Goal: Information Seeking & Learning: Learn about a topic

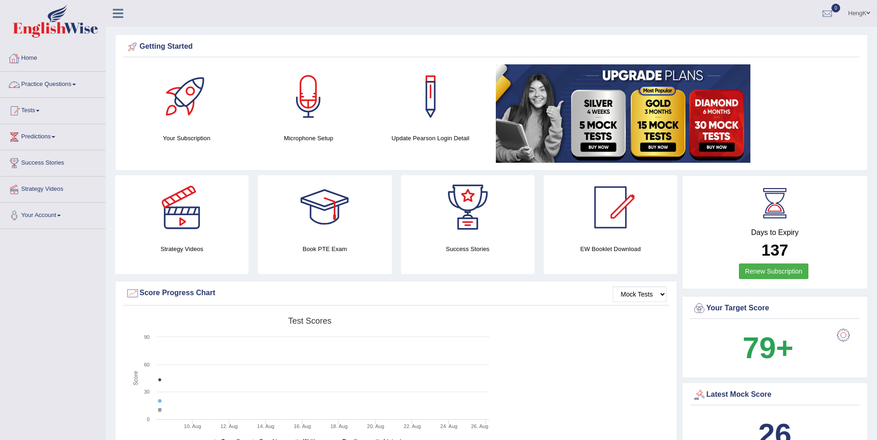
click at [76, 85] on span at bounding box center [74, 85] width 4 height 2
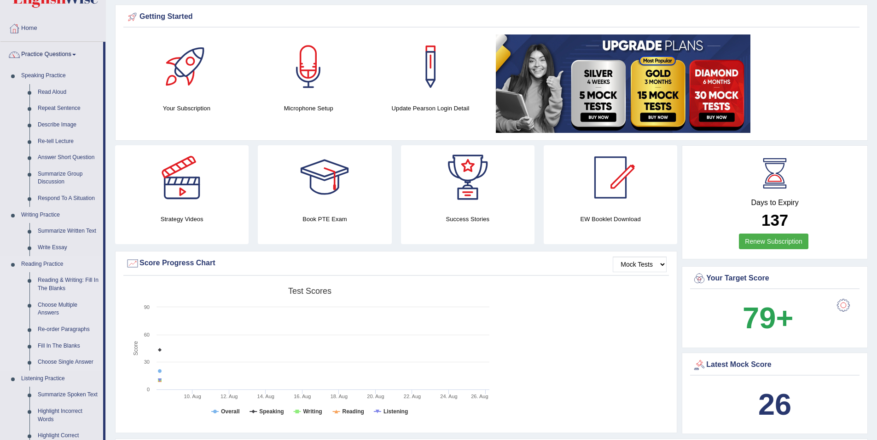
scroll to position [46, 0]
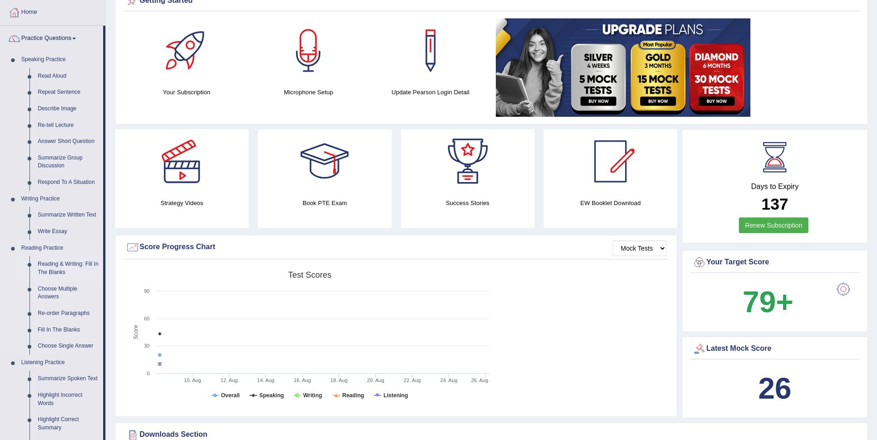
click at [71, 266] on link "Reading & Writing: Fill In The Blanks" at bounding box center [68, 268] width 69 height 24
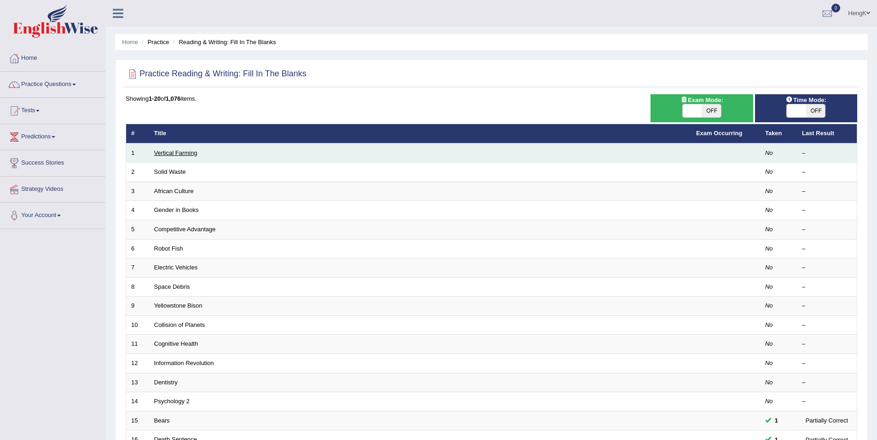
click at [187, 156] on link "Vertical Farming" at bounding box center [175, 153] width 43 height 7
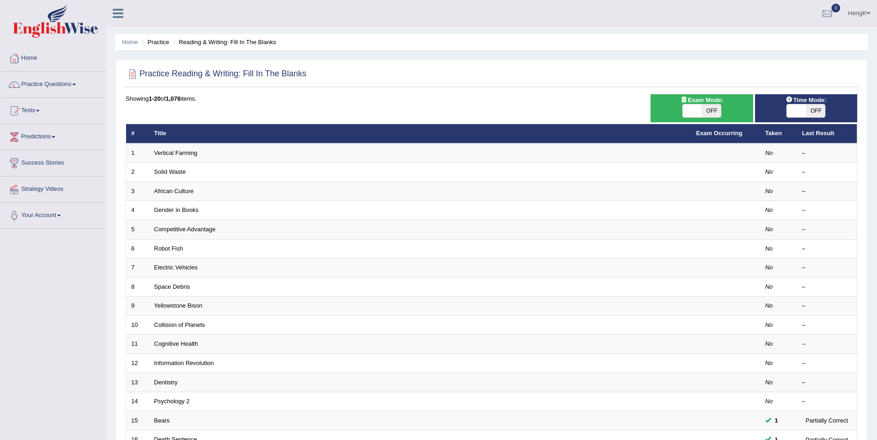
click at [810, 115] on span "OFF" at bounding box center [815, 110] width 19 height 13
checkbox input "true"
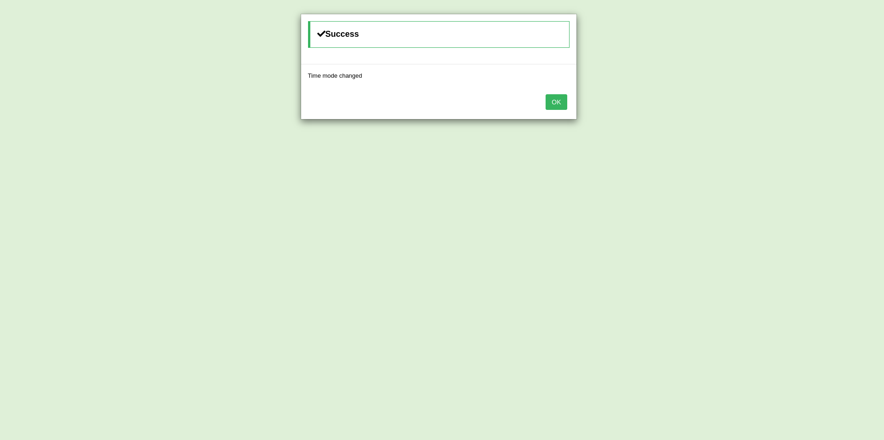
click at [560, 101] on button "OK" at bounding box center [555, 102] width 21 height 16
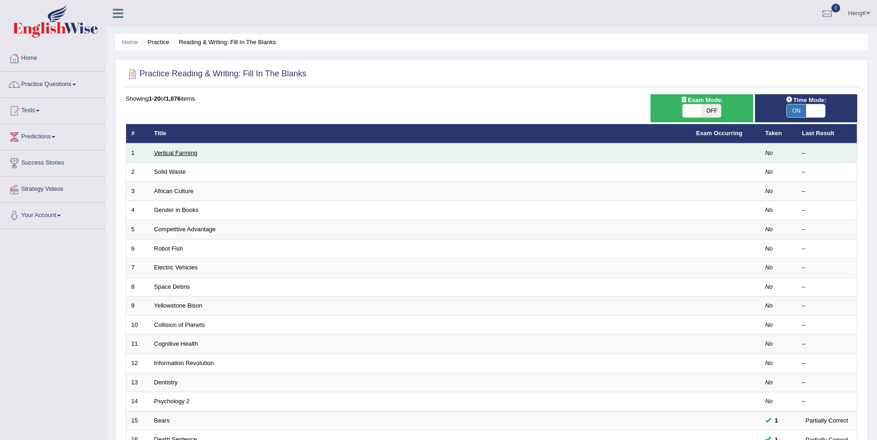
click at [179, 155] on link "Vertical Farming" at bounding box center [175, 153] width 43 height 7
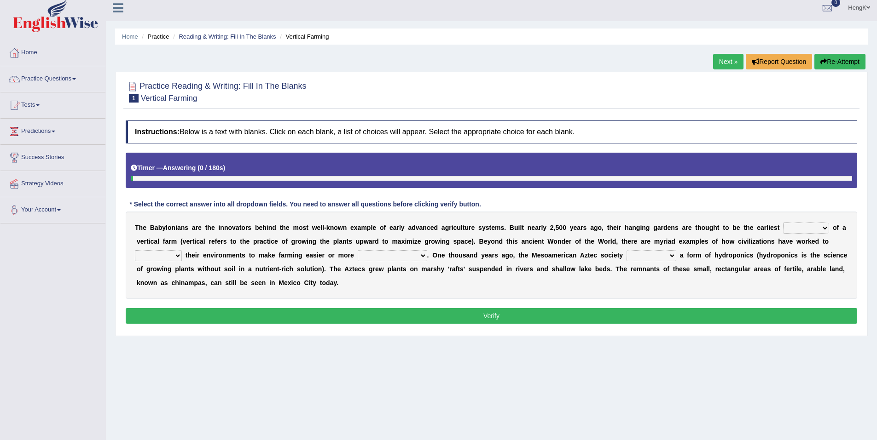
scroll to position [43, 0]
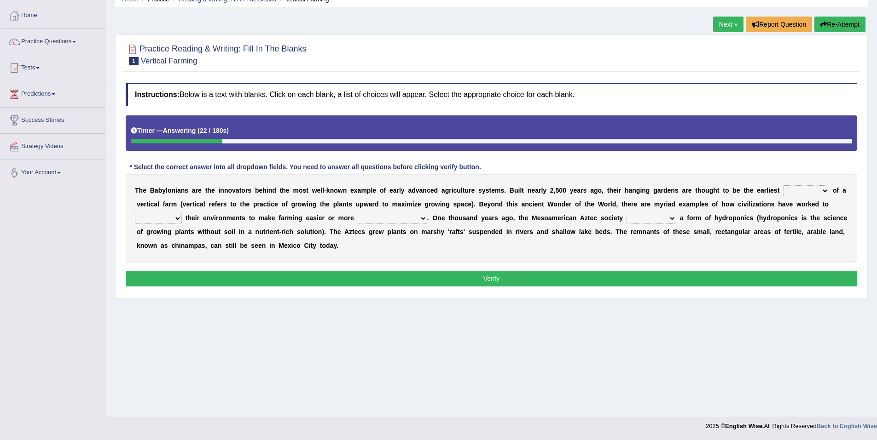
drag, startPoint x: 786, startPoint y: 189, endPoint x: 782, endPoint y: 193, distance: 5.5
click at [786, 189] on select "prototype failure discredit protocol" at bounding box center [806, 190] width 46 height 11
select select "prototype"
click at [783, 185] on select "prototype failure discredit protocol" at bounding box center [806, 190] width 46 height 11
click at [182, 213] on select "manipulate escape respect disarrange" at bounding box center [158, 218] width 47 height 11
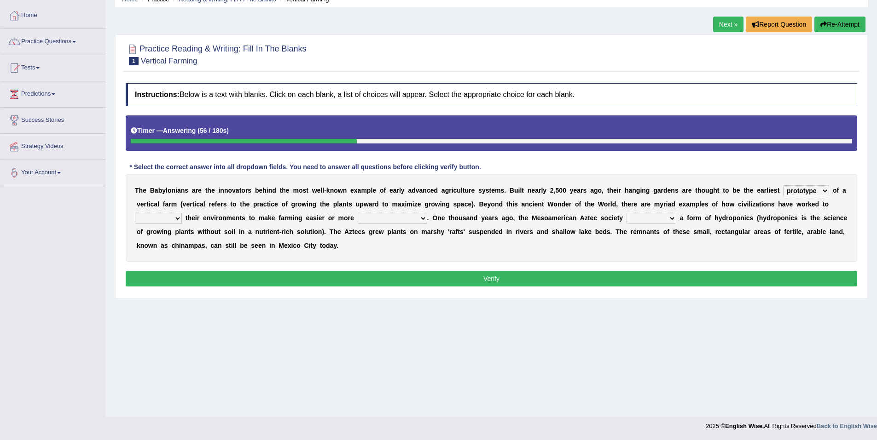
select select "manipulate"
click at [182, 213] on select "manipulate escape respect disarrange" at bounding box center [158, 218] width 47 height 11
click at [358, 220] on select "productive constructive connective counterproductive" at bounding box center [392, 218] width 69 height 11
select select "productive"
click at [358, 213] on select "productive constructive connective counterproductive" at bounding box center [392, 218] width 69 height 11
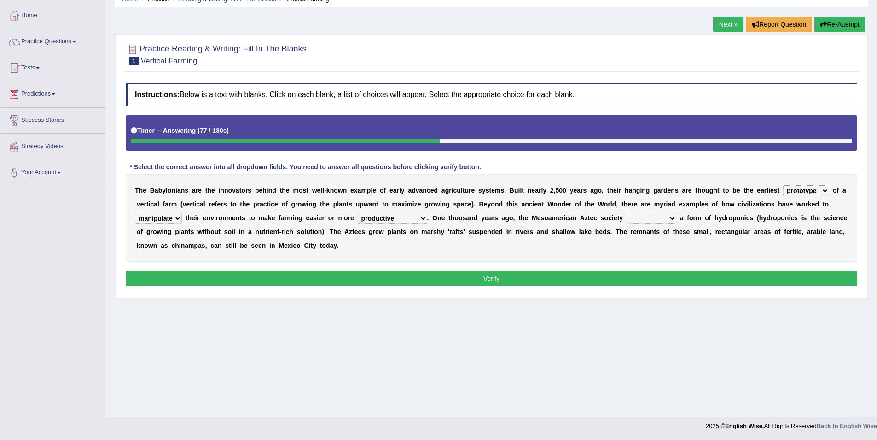
click at [626, 220] on select "domineered volunteered pioneered engineered" at bounding box center [651, 218] width 50 height 11
select select "domineered"
click at [626, 213] on select "domineered volunteered pioneered engineered" at bounding box center [651, 218] width 50 height 11
drag, startPoint x: 493, startPoint y: 279, endPoint x: 500, endPoint y: 280, distance: 6.5
click at [493, 280] on button "Verify" at bounding box center [491, 279] width 731 height 16
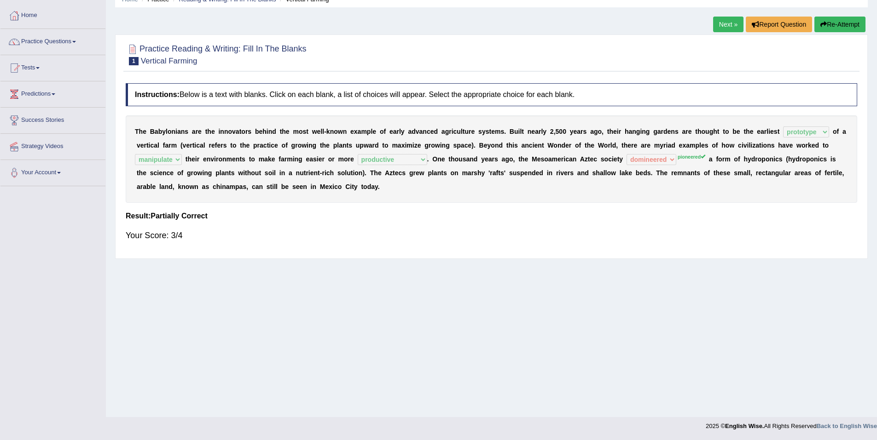
click at [677, 158] on sup "pioneered" at bounding box center [691, 157] width 28 height 6
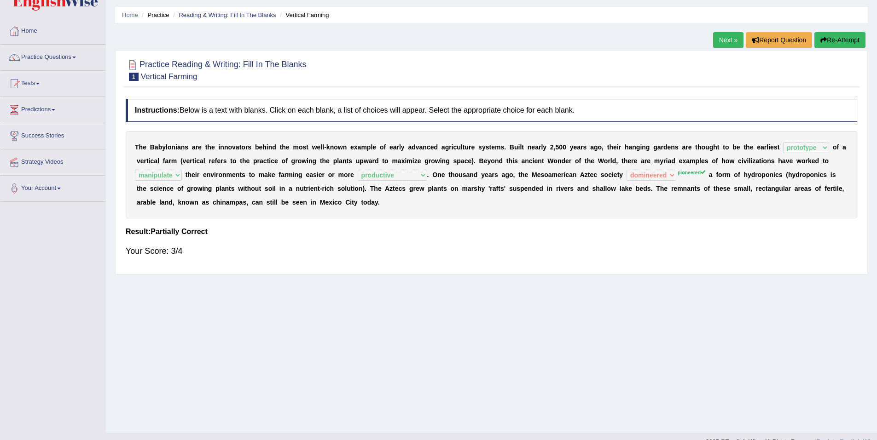
scroll to position [0, 0]
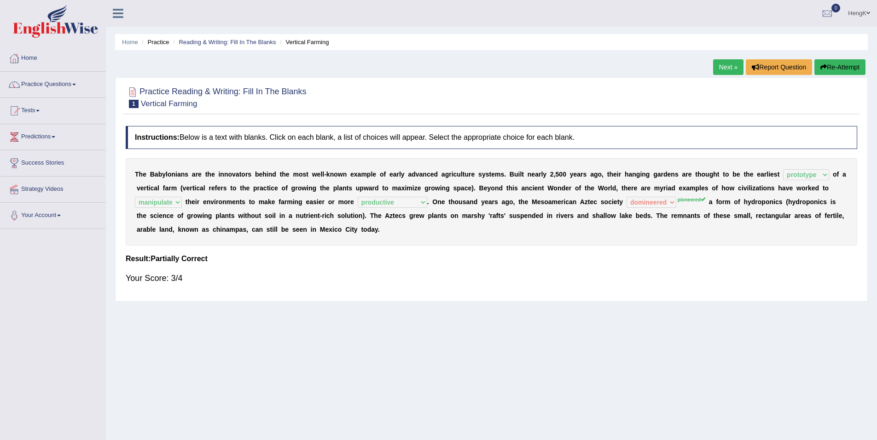
click at [741, 73] on div "Next » Report Question Re-Attempt" at bounding box center [790, 68] width 155 height 18
click at [734, 68] on link "Next »" at bounding box center [728, 67] width 30 height 16
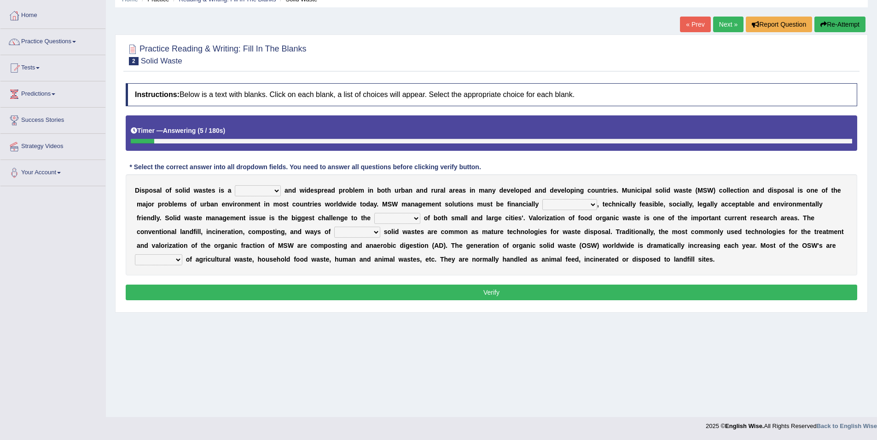
click at [271, 193] on select "slanting stinging stalling shafting" at bounding box center [258, 190] width 46 height 11
select select "slanting"
click at [235, 185] on select "slanting stinging stalling shafting" at bounding box center [258, 190] width 46 height 11
click at [546, 206] on select "unattainable sustainable objectionable treasonable" at bounding box center [569, 204] width 55 height 11
select select "sustainable"
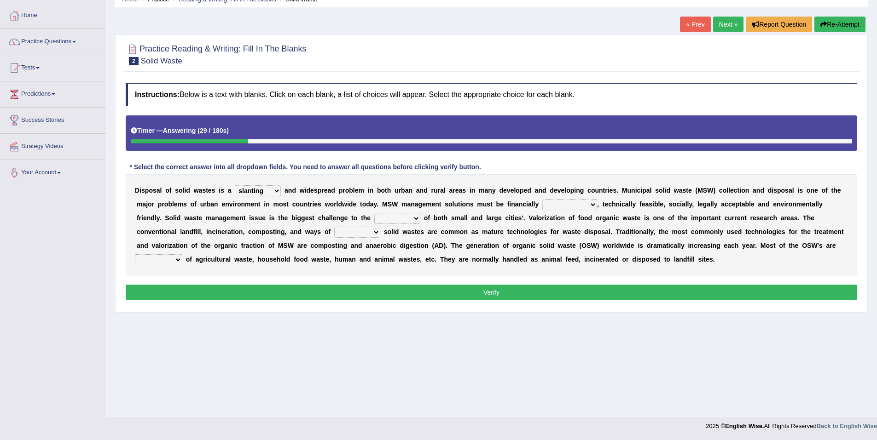
click at [542, 199] on select "unattainable sustainable objectionable treasonable" at bounding box center [569, 204] width 55 height 11
click at [542, 206] on select "unattainable sustainable objectionable treasonable" at bounding box center [569, 204] width 55 height 11
drag, startPoint x: 573, startPoint y: 256, endPoint x: 578, endPoint y: 257, distance: 5.1
click at [573, 257] on div "D i s p o s a l o f s o l i d w a s t e s i s a slanting stinging stalling shaf…" at bounding box center [491, 224] width 731 height 101
click at [374, 220] on select "plants culture authorities history" at bounding box center [397, 218] width 46 height 11
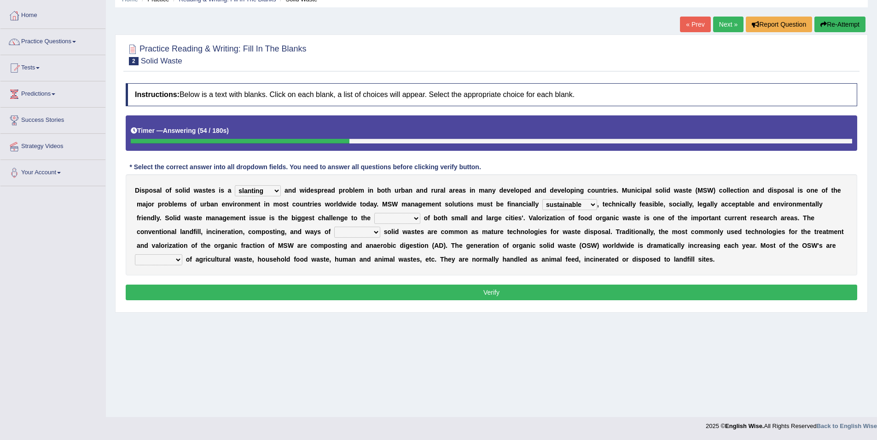
select select "culture"
click at [374, 213] on select "plants culture authorities history" at bounding box center [397, 218] width 46 height 11
click at [334, 235] on select "reserving preserving deserving handling" at bounding box center [357, 232] width 46 height 11
select select "reserving"
click at [334, 227] on select "reserving preserving deserving handling" at bounding box center [357, 232] width 46 height 11
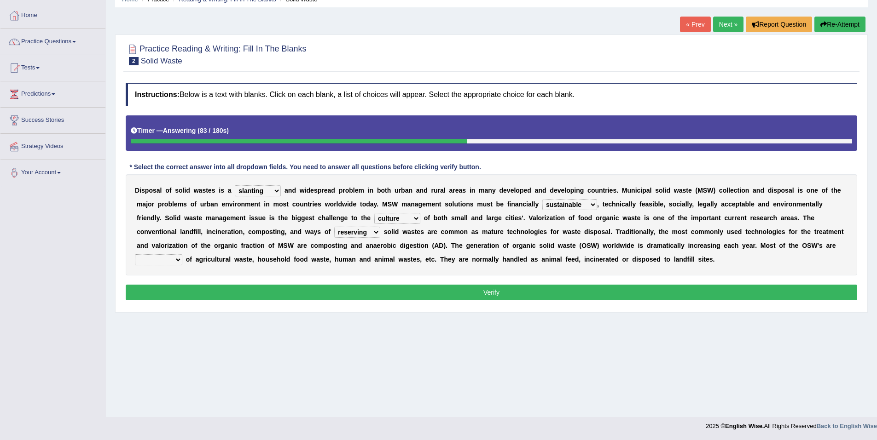
click at [182, 255] on select "composed disposed composing disposing" at bounding box center [158, 260] width 47 height 11
select select "composing"
click at [182, 255] on select "composed disposed composing disposing" at bounding box center [158, 260] width 47 height 11
click at [493, 291] on button "Verify" at bounding box center [491, 293] width 731 height 16
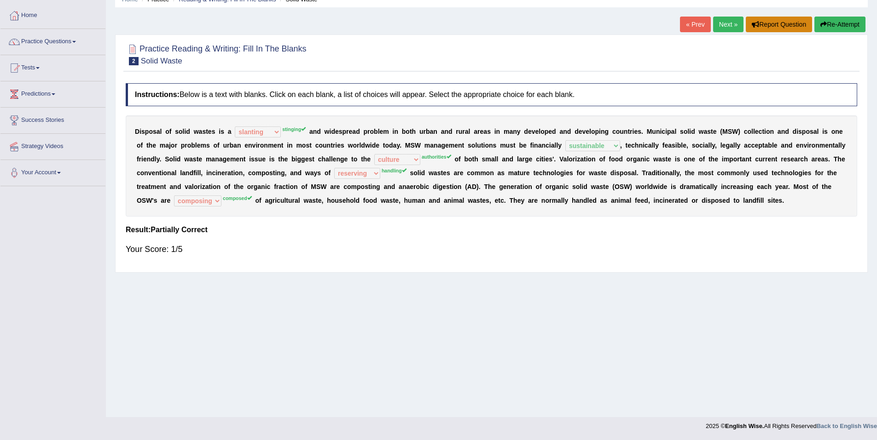
scroll to position [42, 0]
click at [848, 26] on button "Re-Attempt" at bounding box center [839, 25] width 51 height 16
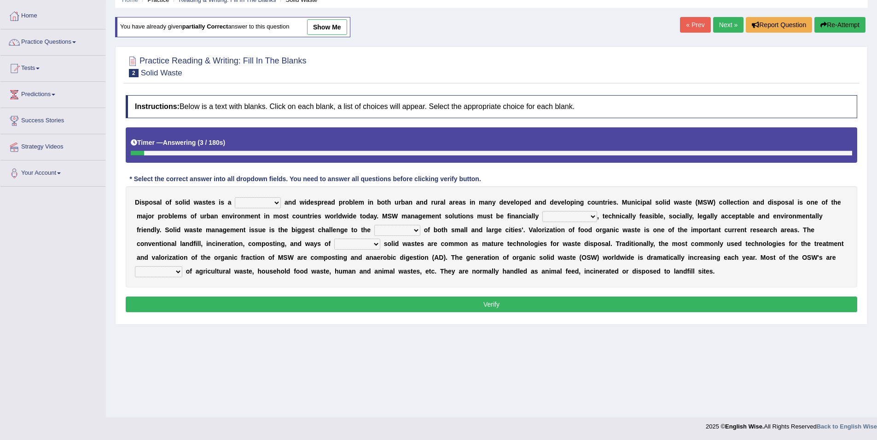
click at [270, 203] on select "slanting stinging stalling shafting" at bounding box center [258, 202] width 46 height 11
select select "stinging"
click at [235, 197] on select "slanting stinging stalling shafting" at bounding box center [258, 202] width 46 height 11
click at [544, 218] on select "unattainable sustainable objectionable treasonable" at bounding box center [569, 216] width 55 height 11
select select "sustainable"
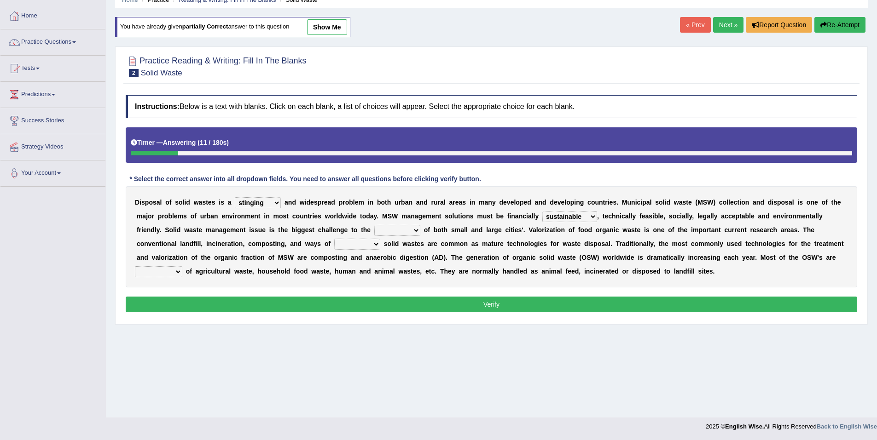
click at [542, 211] on select "unattainable sustainable objectionable treasonable" at bounding box center [569, 216] width 55 height 11
click at [374, 232] on select "plants culture authorities history" at bounding box center [397, 230] width 46 height 11
select select "authorities"
click at [374, 225] on select "plants culture authorities history" at bounding box center [397, 230] width 46 height 11
click at [334, 246] on select "reserving preserving deserving handling" at bounding box center [357, 244] width 46 height 11
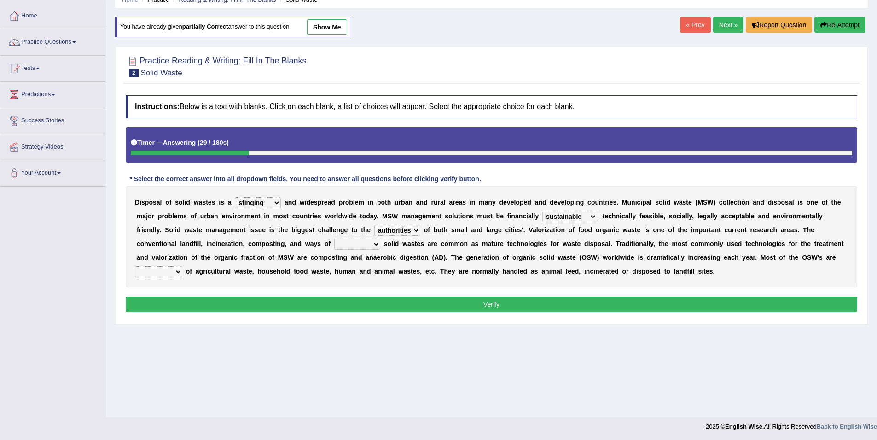
select select "deserving"
click at [334, 239] on select "reserving preserving deserving handling" at bounding box center [357, 244] width 46 height 11
click at [182, 266] on select "composed disposed composing disposing" at bounding box center [158, 271] width 47 height 11
select select "composed"
click at [182, 266] on select "composed disposed composing disposing" at bounding box center [158, 271] width 47 height 11
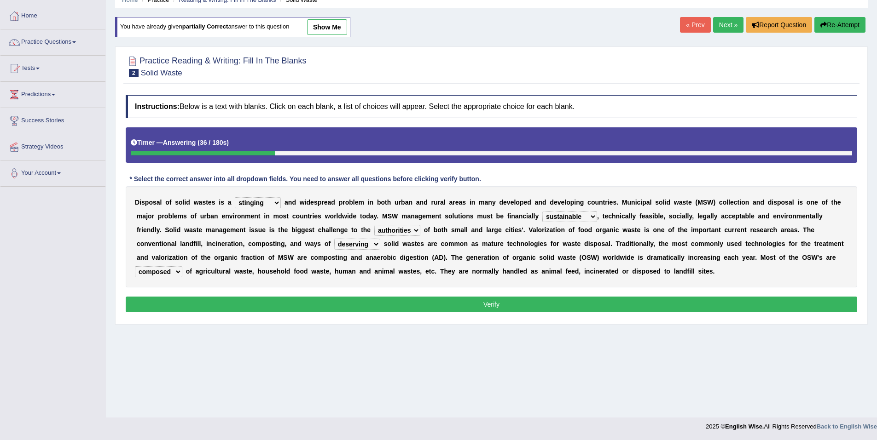
click at [488, 304] on button "Verify" at bounding box center [491, 305] width 731 height 16
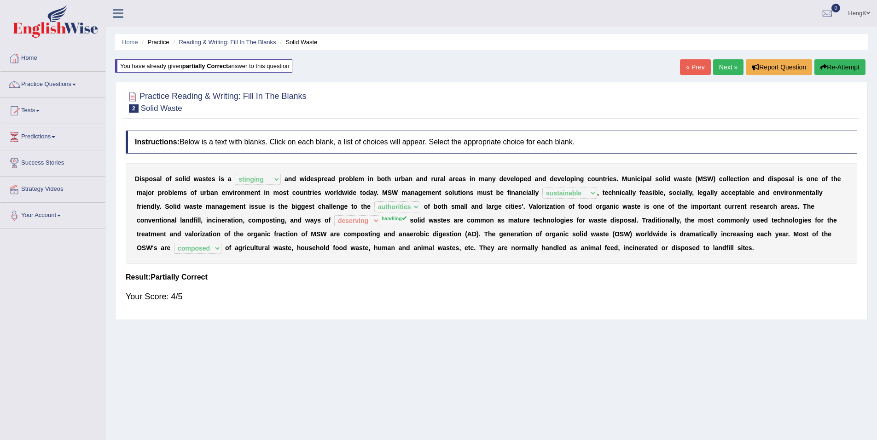
click at [720, 69] on link "Next »" at bounding box center [728, 67] width 30 height 16
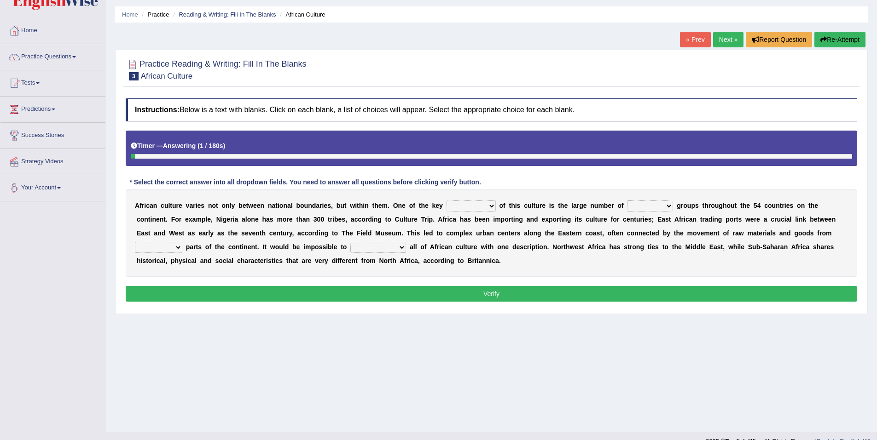
scroll to position [43, 0]
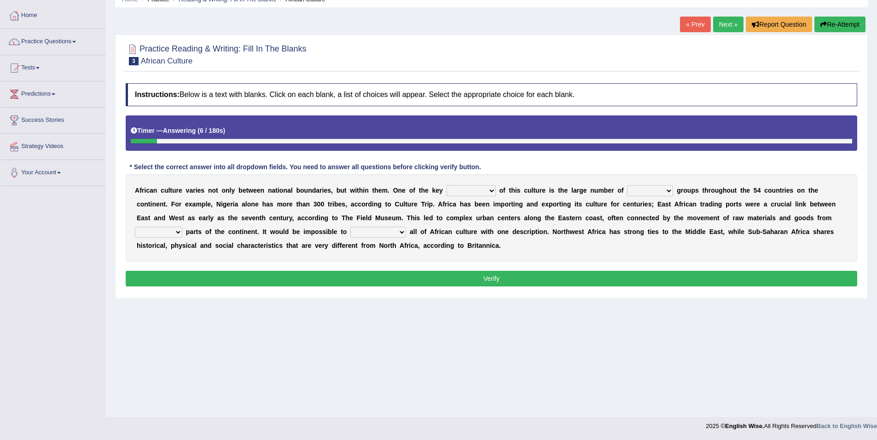
click at [469, 191] on select "conjectures features issues doubts" at bounding box center [470, 190] width 49 height 11
select select "features"
click at [446, 185] on select "conjectures features issues doubts" at bounding box center [470, 190] width 49 height 11
click at [632, 190] on select "ethic ethnic eugenic epic" at bounding box center [650, 190] width 46 height 11
select select "ethic"
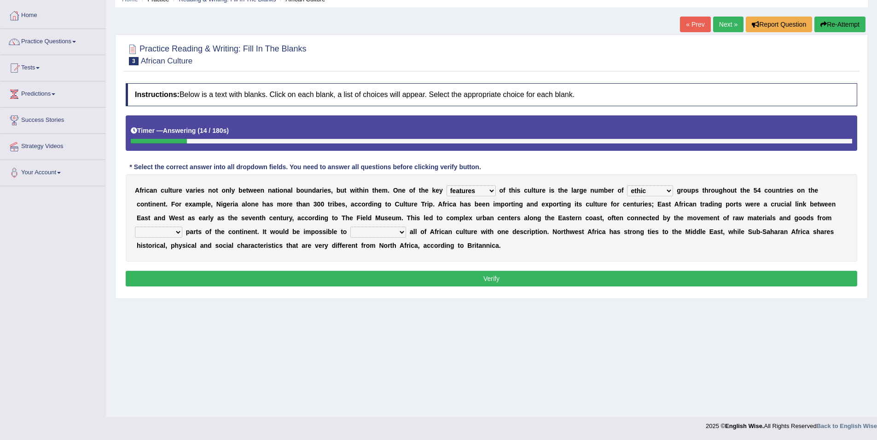
click at [627, 185] on select "ethic ethnic eugenic epic" at bounding box center [650, 190] width 46 height 11
click at [182, 227] on select "forelocked interlocked unlocked landlocked" at bounding box center [158, 232] width 47 height 11
select select "interlocked"
click at [182, 227] on select "forelocked interlocked unlocked landlocked" at bounding box center [158, 232] width 47 height 11
click at [350, 234] on select "characterize conceptualize symbolize synthesize" at bounding box center [378, 232] width 56 height 11
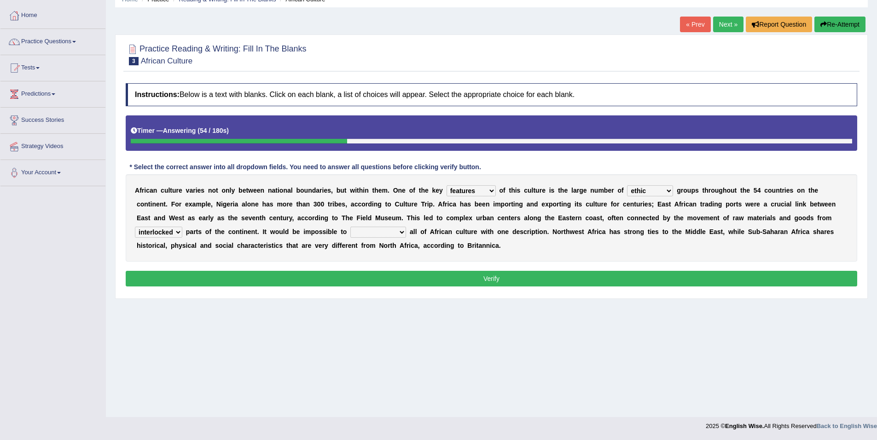
select select "characterize"
click at [350, 227] on select "characterize conceptualize symbolize synthesize" at bounding box center [378, 232] width 56 height 11
click at [495, 277] on button "Verify" at bounding box center [491, 279] width 731 height 16
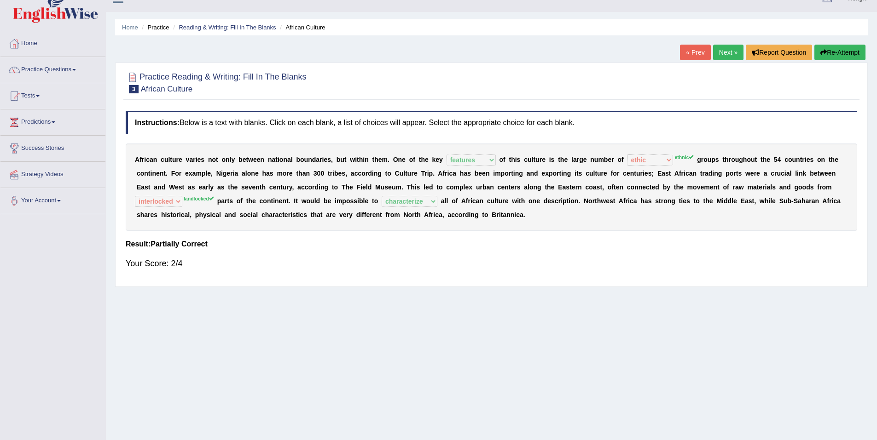
scroll to position [0, 0]
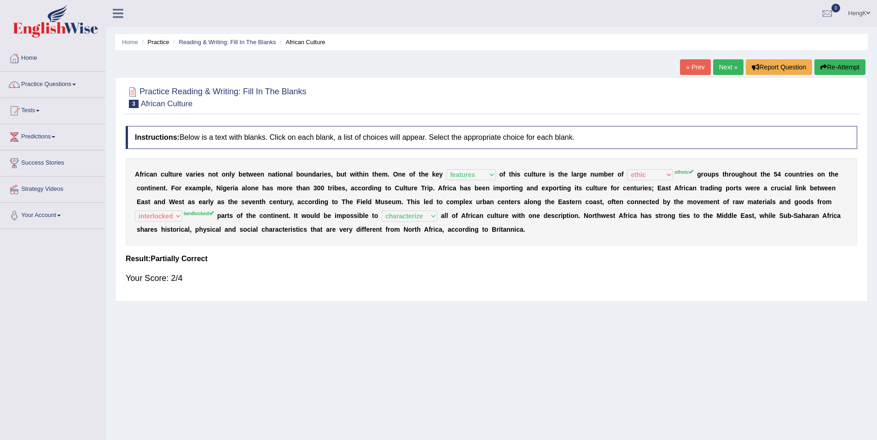
click at [727, 70] on link "Next »" at bounding box center [728, 67] width 30 height 16
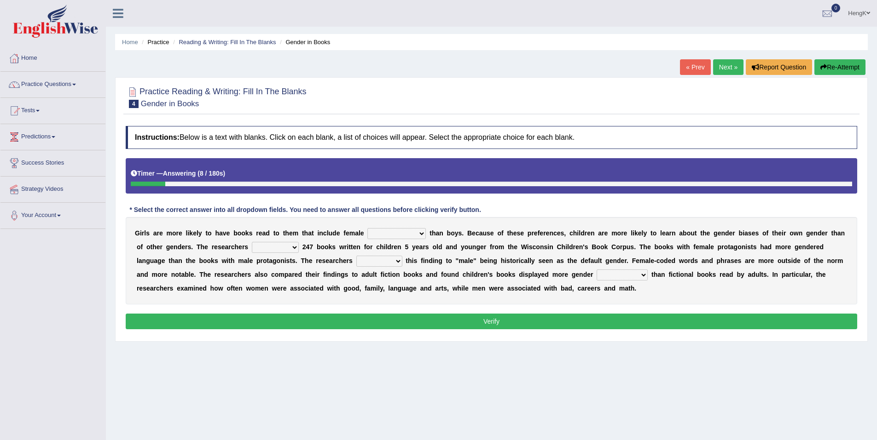
click at [403, 234] on select "protagonists cosmogonists agonists expressionists" at bounding box center [396, 233] width 58 height 11
select select "protagonists"
click at [367, 228] on select "protagonists cosmogonists agonists expressionists" at bounding box center [396, 233] width 58 height 11
click at [258, 248] on select "hydrolyzed paralyzed catalyzed analyzed" at bounding box center [275, 247] width 47 height 11
click at [252, 242] on select "hydrolyzed paralyzed catalyzed analyzed" at bounding box center [275, 247] width 47 height 11
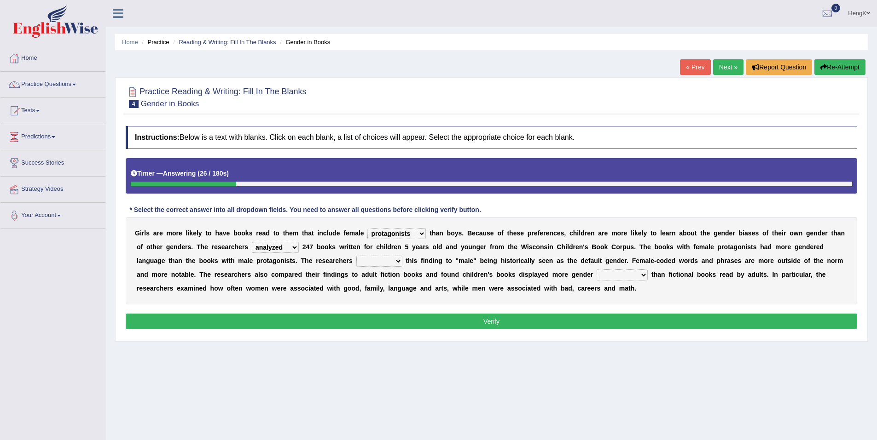
click at [259, 247] on select "hydrolyzed paralyzed catalyzed analyzed" at bounding box center [275, 247] width 47 height 11
select select "catalyzed"
click at [252, 242] on select "hydrolyzed paralyzed catalyzed analyzed" at bounding box center [275, 247] width 47 height 11
click at [356, 262] on select "contribute tribute distribute attribute" at bounding box center [379, 261] width 46 height 11
select select "contribute"
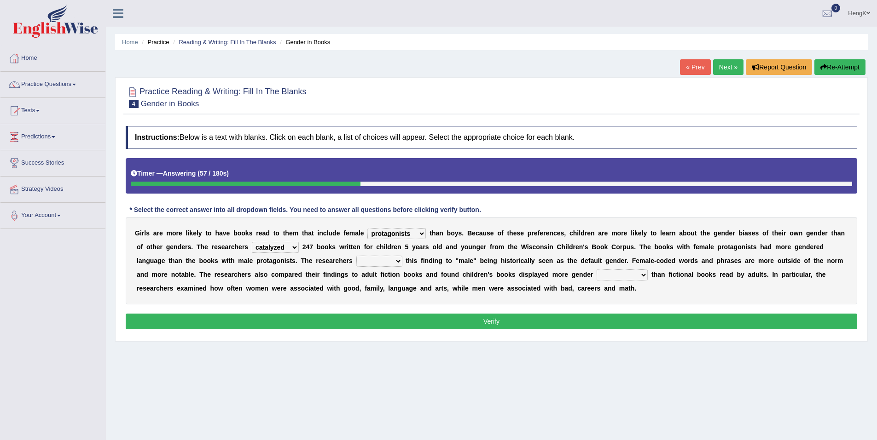
click at [356, 256] on select "contribute tribute distribute attribute" at bounding box center [379, 261] width 46 height 11
click at [596, 275] on select "stereotypes teletypes prototypes electrotypes" at bounding box center [621, 275] width 51 height 11
select select "stereotypes"
click at [596, 270] on select "stereotypes teletypes prototypes electrotypes" at bounding box center [621, 275] width 51 height 11
click at [494, 319] on button "Verify" at bounding box center [491, 322] width 731 height 16
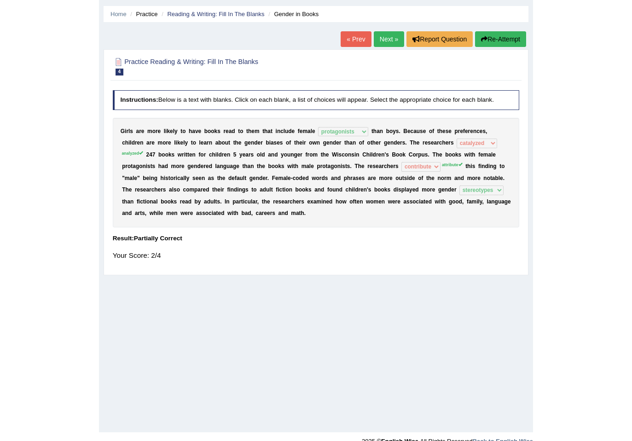
scroll to position [42, 0]
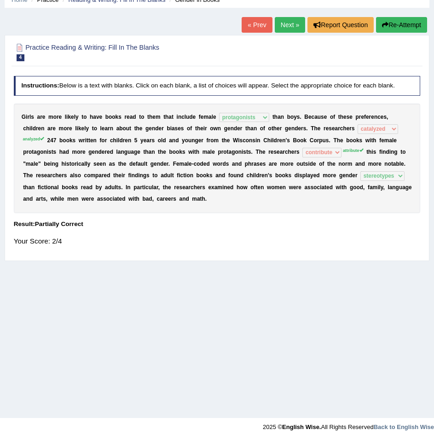
click at [295, 24] on link "Next »" at bounding box center [290, 25] width 30 height 16
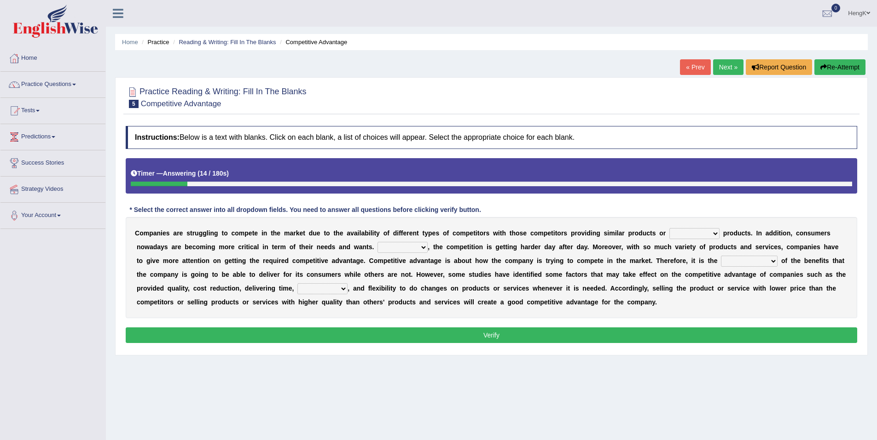
click at [631, 234] on select "constitution restitution substitution institution" at bounding box center [694, 233] width 50 height 11
select select "substitution"
click at [631, 228] on select "constitution restitution substitution institution" at bounding box center [694, 233] width 50 height 11
click at [377, 247] on select "However Instead Additionally Therefore" at bounding box center [402, 247] width 50 height 11
select select "Additionally"
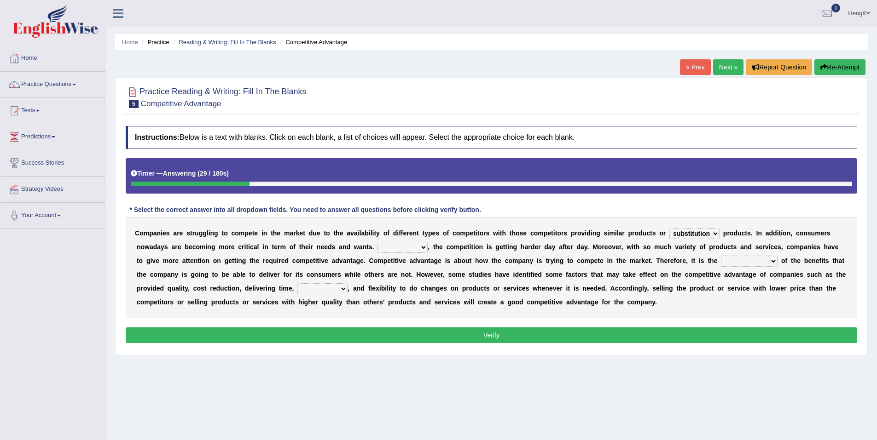
click at [377, 242] on select "However Instead Additionally Therefore" at bounding box center [402, 247] width 50 height 11
click at [631, 261] on select "dissemination ordination determination incarnation" at bounding box center [749, 261] width 57 height 11
select select "determination"
click at [631, 256] on select "dissemination ordination determination incarnation" at bounding box center [749, 261] width 57 height 11
click at [297, 288] on select "captivation aggregation deprivation innovation" at bounding box center [322, 288] width 50 height 11
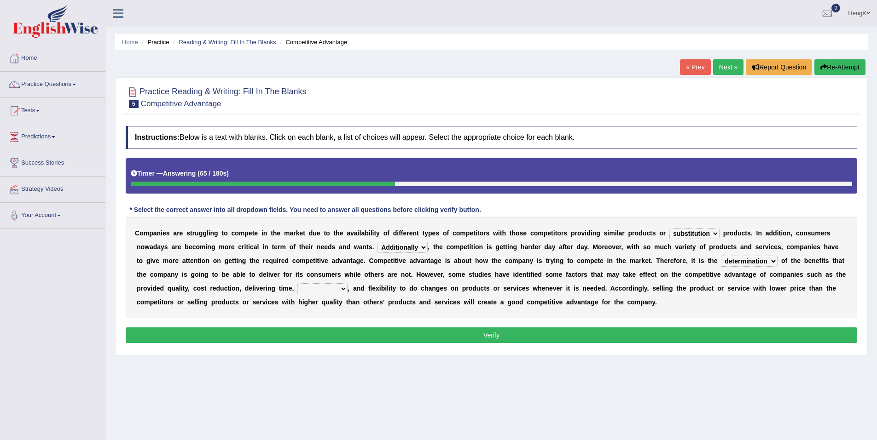
select select "deprivation"
click at [297, 283] on select "captivation aggregation deprivation innovation" at bounding box center [322, 288] width 50 height 11
click at [498, 334] on button "Verify" at bounding box center [491, 336] width 731 height 16
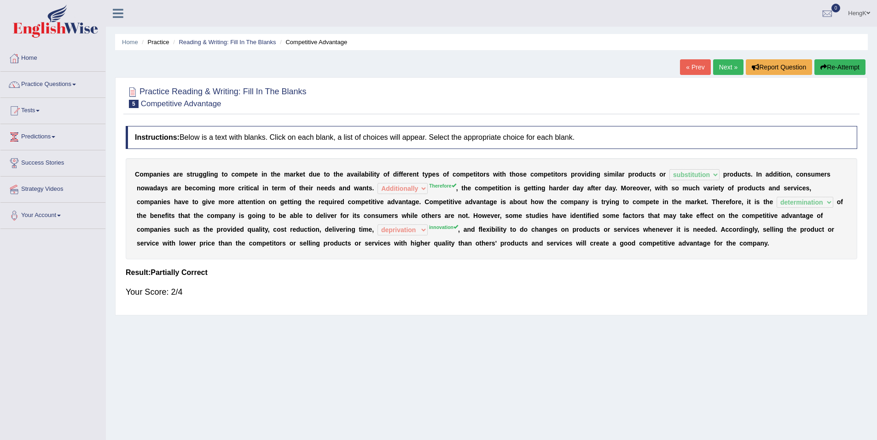
click at [168, 43] on li "Practice" at bounding box center [153, 42] width 29 height 9
click at [214, 42] on link "Reading & Writing: Fill In The Blanks" at bounding box center [227, 42] width 97 height 7
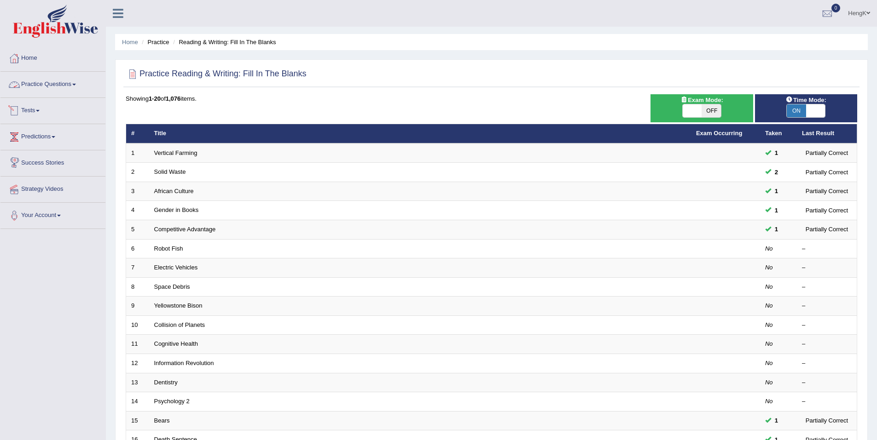
click at [75, 85] on link "Practice Questions" at bounding box center [52, 83] width 105 height 23
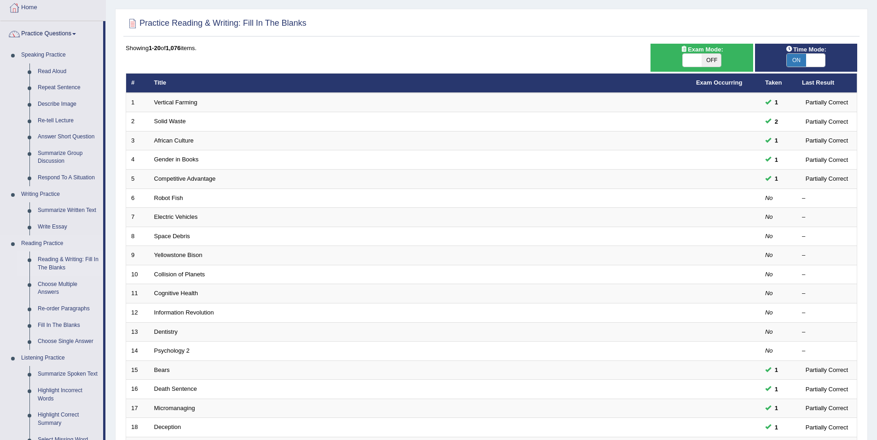
scroll to position [92, 0]
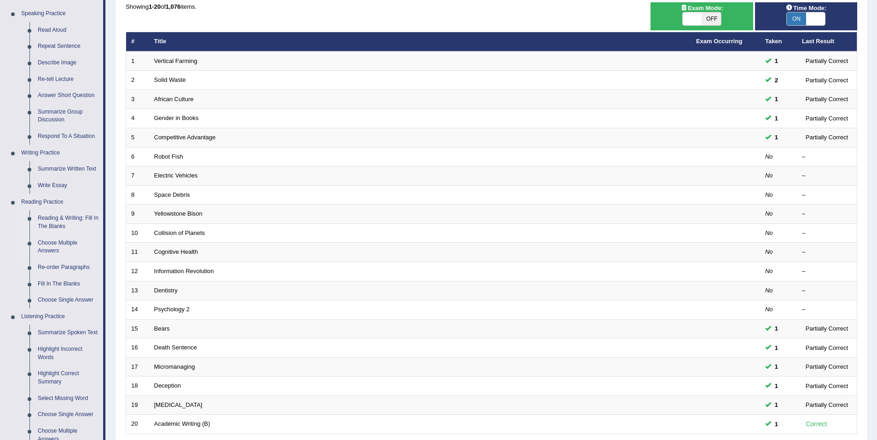
click at [64, 244] on link "Choose Multiple Answers" at bounding box center [68, 247] width 69 height 24
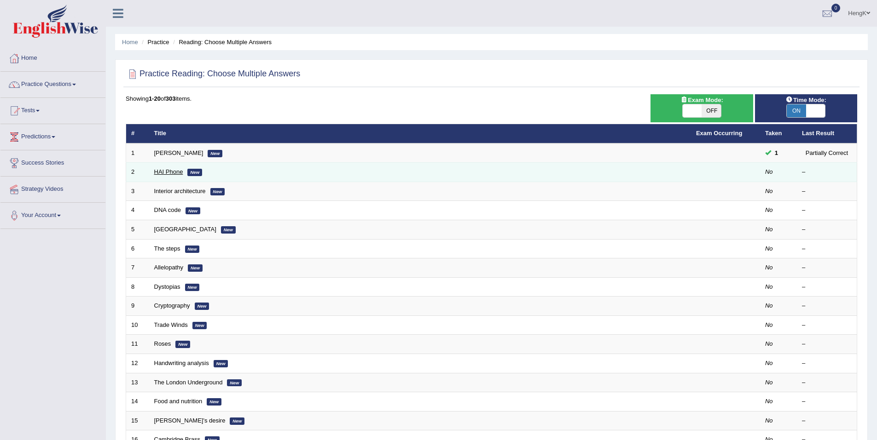
click at [166, 173] on link "HAI Phone" at bounding box center [168, 171] width 29 height 7
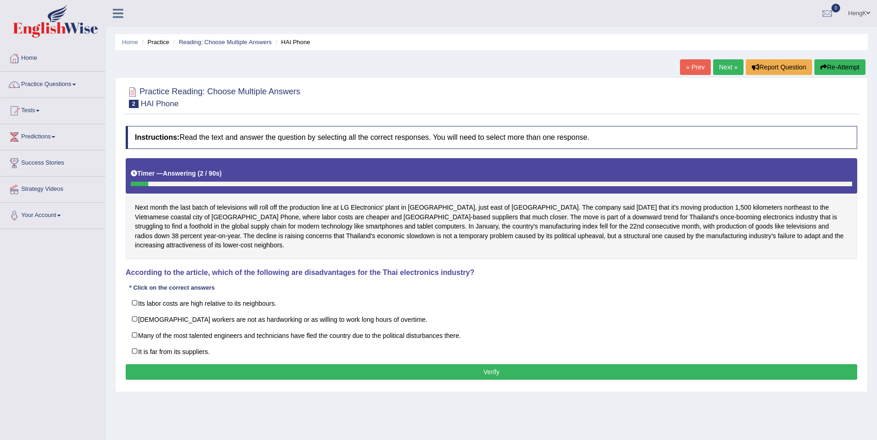
scroll to position [43, 0]
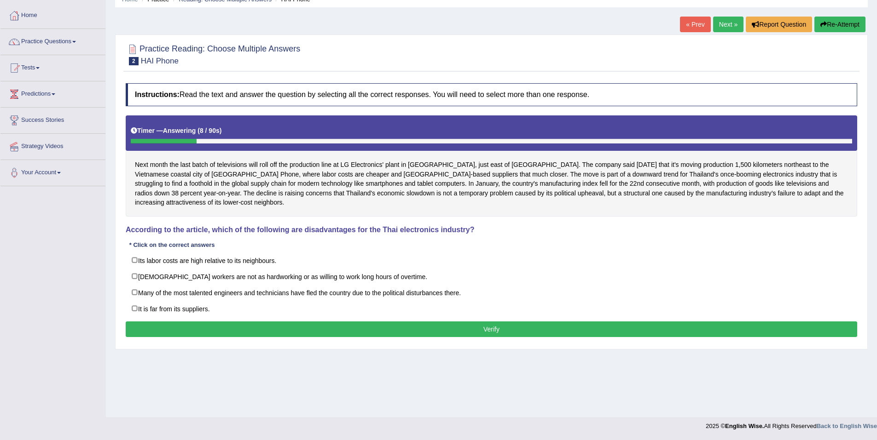
drag, startPoint x: 190, startPoint y: 166, endPoint x: 260, endPoint y: 168, distance: 69.5
click at [255, 169] on div "Next month the last batch of televisions will roll off the production line at L…" at bounding box center [491, 166] width 731 height 101
drag, startPoint x: 313, startPoint y: 168, endPoint x: 389, endPoint y: 169, distance: 76.0
click at [389, 169] on div "Next month the last batch of televisions will roll off the production line at L…" at bounding box center [491, 166] width 731 height 101
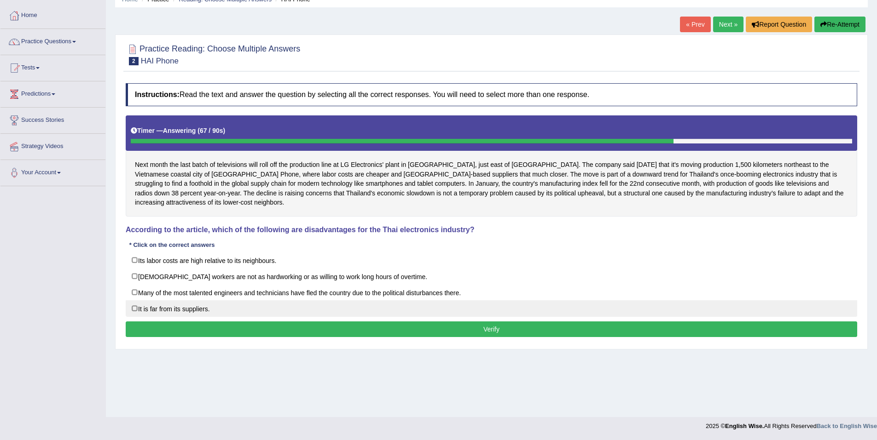
click at [134, 302] on label "It is far from its suppliers." at bounding box center [491, 309] width 731 height 17
checkbox input "true"
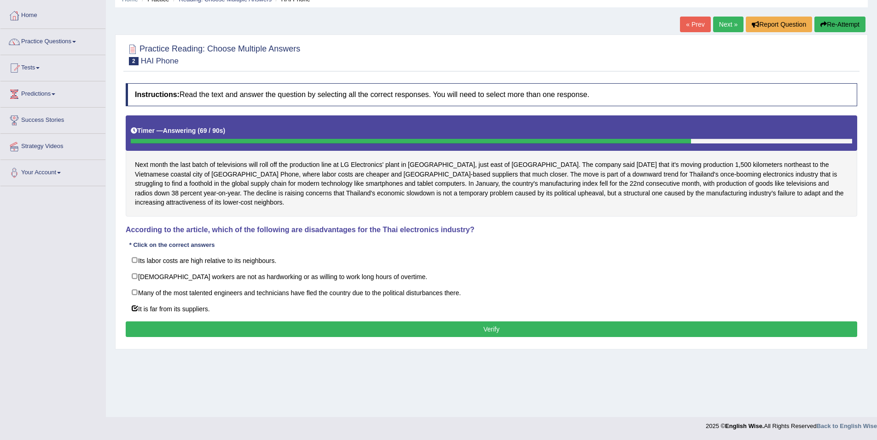
click at [483, 322] on button "Verify" at bounding box center [491, 330] width 731 height 16
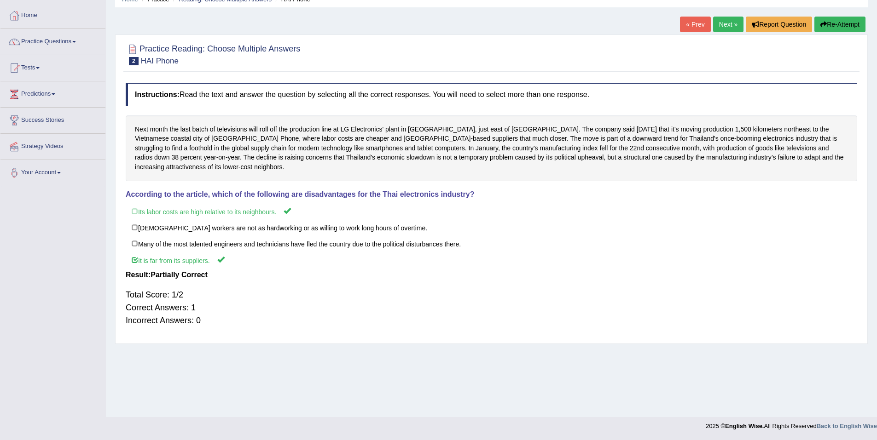
click at [728, 29] on link "Next »" at bounding box center [728, 25] width 30 height 16
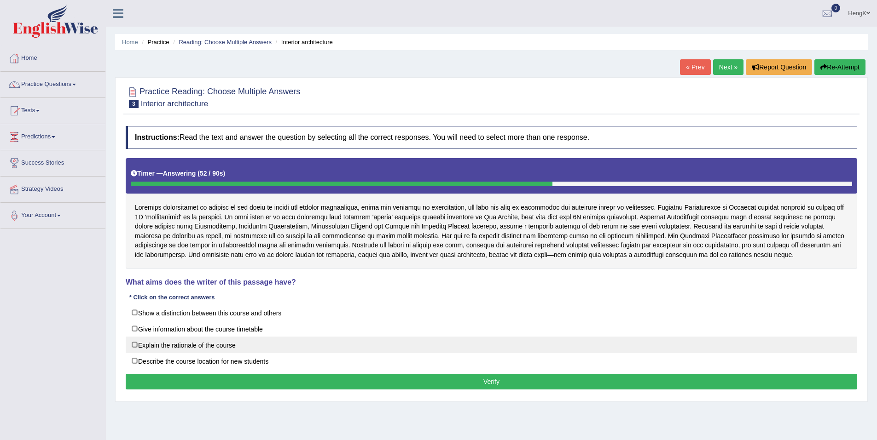
click at [135, 347] on label "Explain the rationale of the course" at bounding box center [491, 345] width 731 height 17
checkbox input "true"
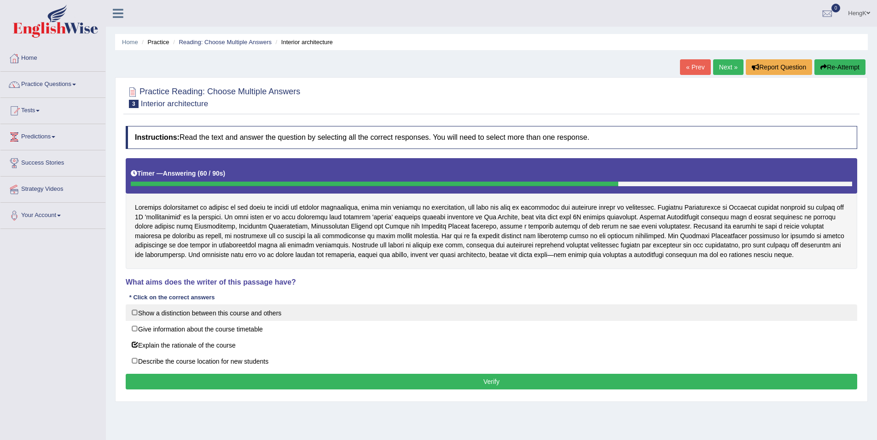
click at [134, 315] on label "Show a distinction between this course and others" at bounding box center [491, 313] width 731 height 17
checkbox input "true"
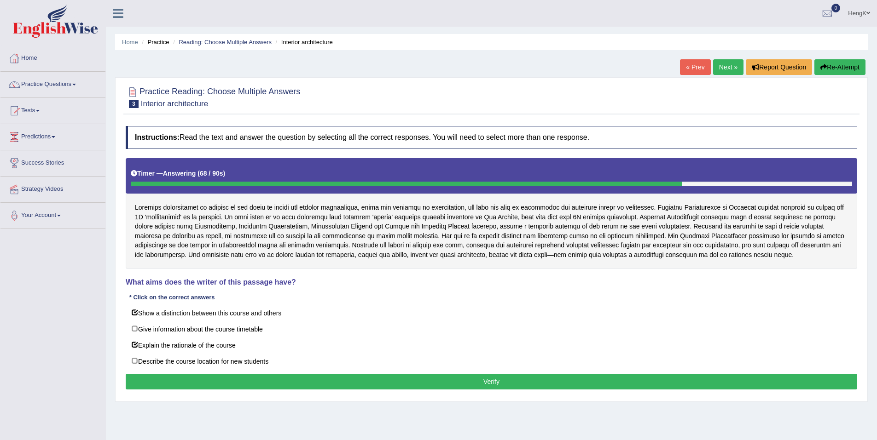
click at [505, 389] on button "Verify" at bounding box center [491, 382] width 731 height 16
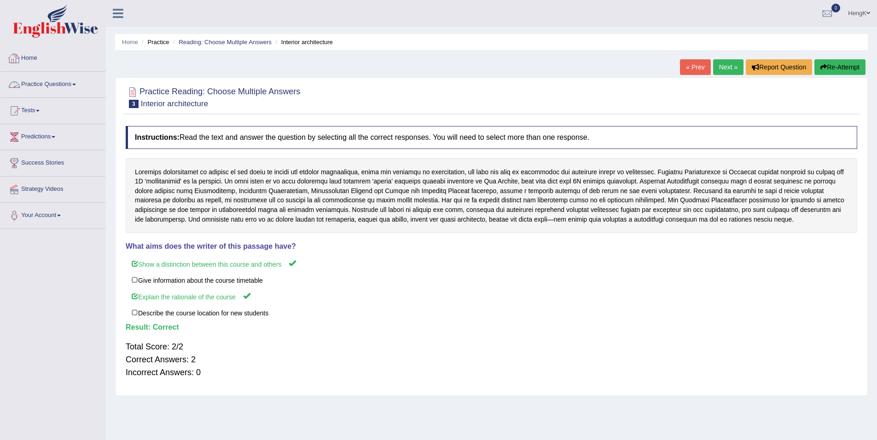
click at [77, 87] on link "Practice Questions" at bounding box center [52, 83] width 105 height 23
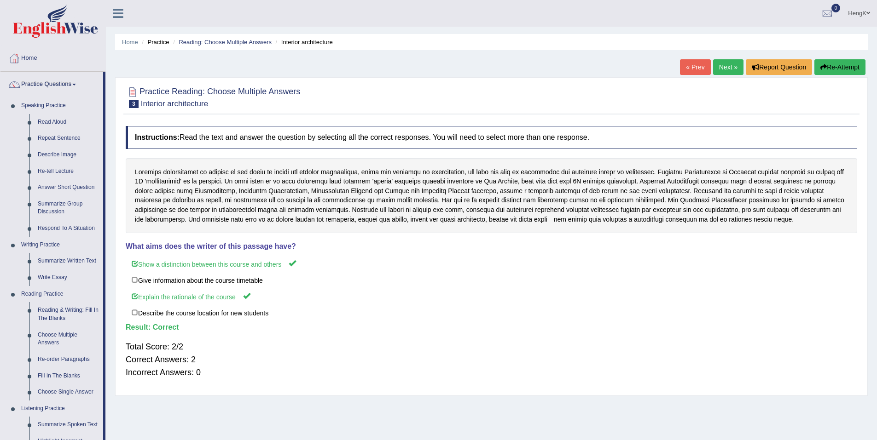
scroll to position [138, 0]
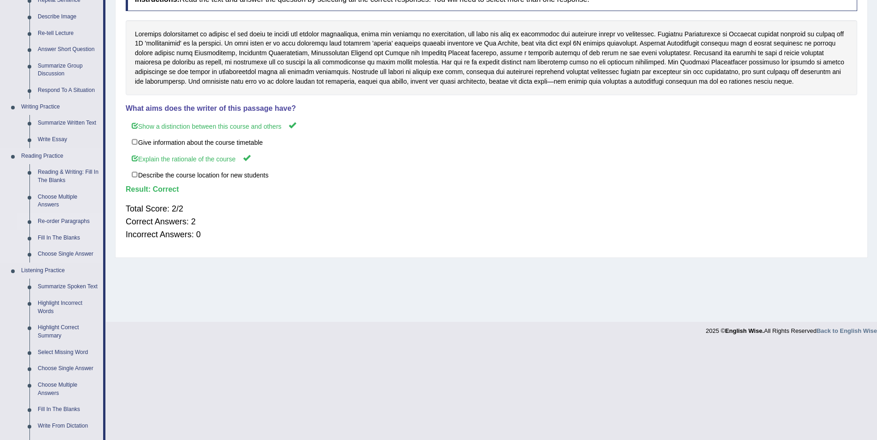
click at [63, 221] on link "Re-order Paragraphs" at bounding box center [68, 222] width 69 height 17
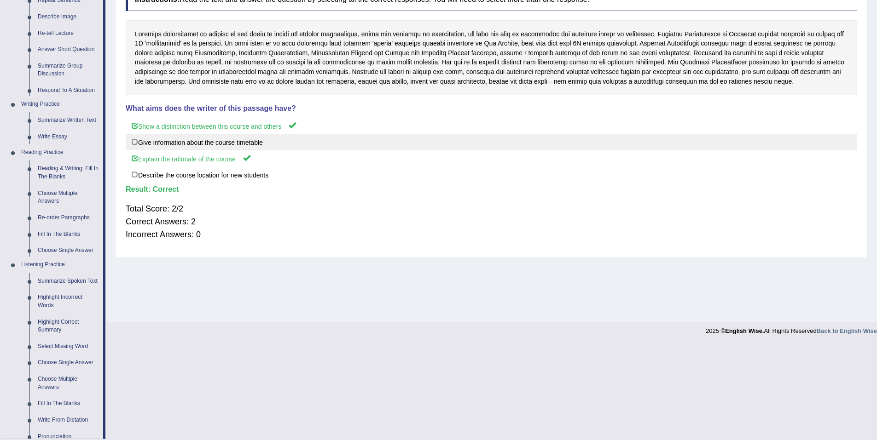
scroll to position [43, 0]
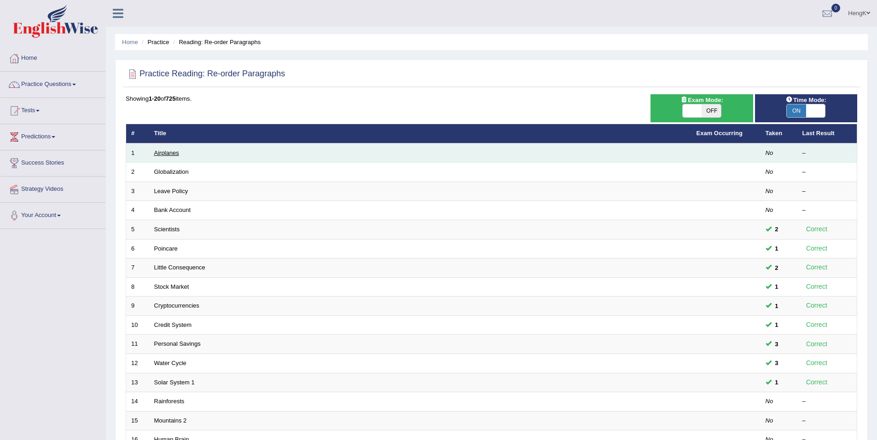
click at [177, 153] on link "Airplanes" at bounding box center [166, 153] width 25 height 7
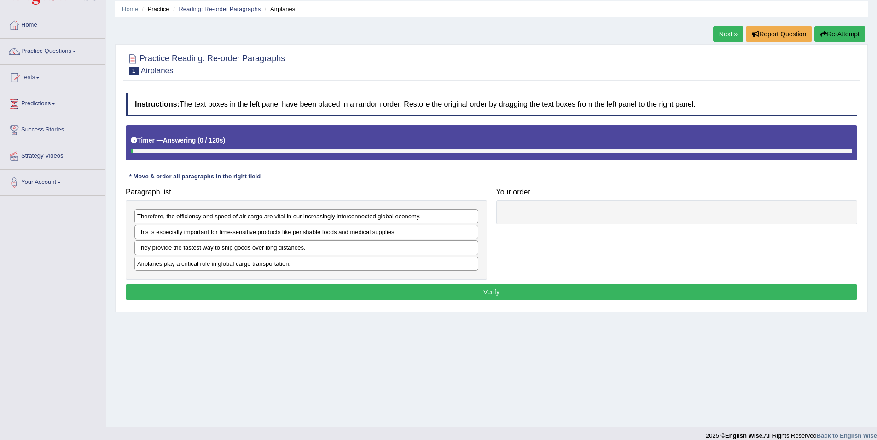
scroll to position [43, 0]
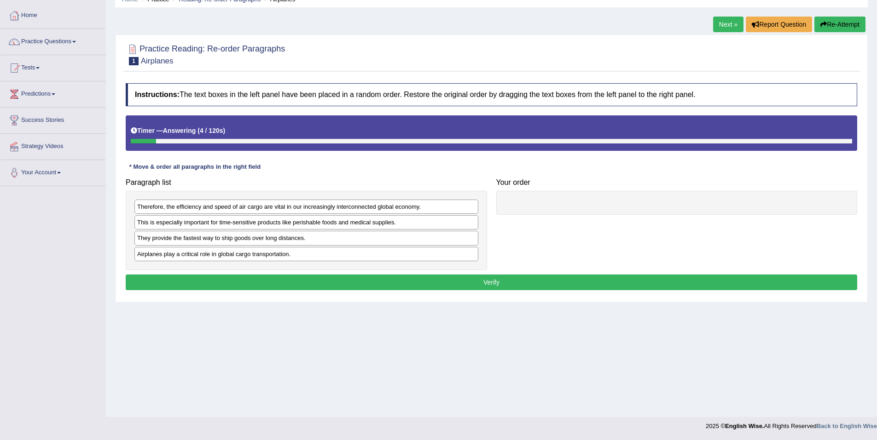
click at [253, 257] on div "Airplanes play a critical role in global cargo transportation." at bounding box center [306, 254] width 344 height 14
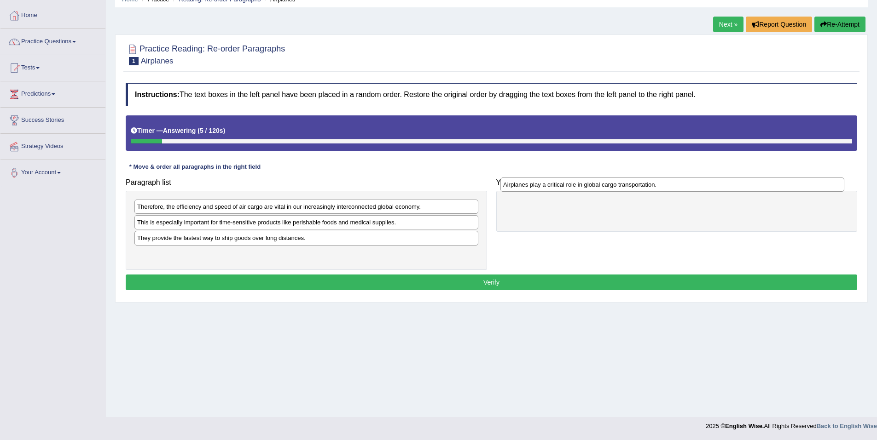
drag, startPoint x: 253, startPoint y: 257, endPoint x: 625, endPoint y: 207, distance: 376.2
click at [626, 192] on div "Airplanes play a critical role in global cargo transportation." at bounding box center [672, 185] width 344 height 14
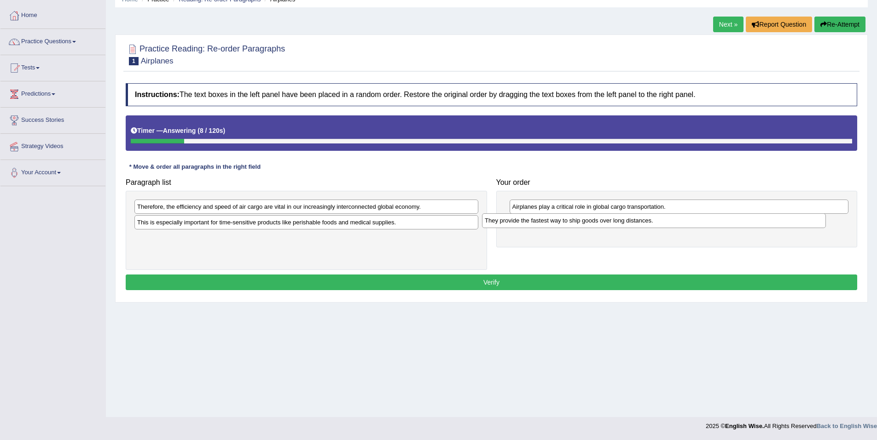
drag, startPoint x: 254, startPoint y: 240, endPoint x: 614, endPoint y: 222, distance: 360.8
click at [609, 223] on div "They provide the fastest way to ship goods over long distances." at bounding box center [654, 221] width 344 height 14
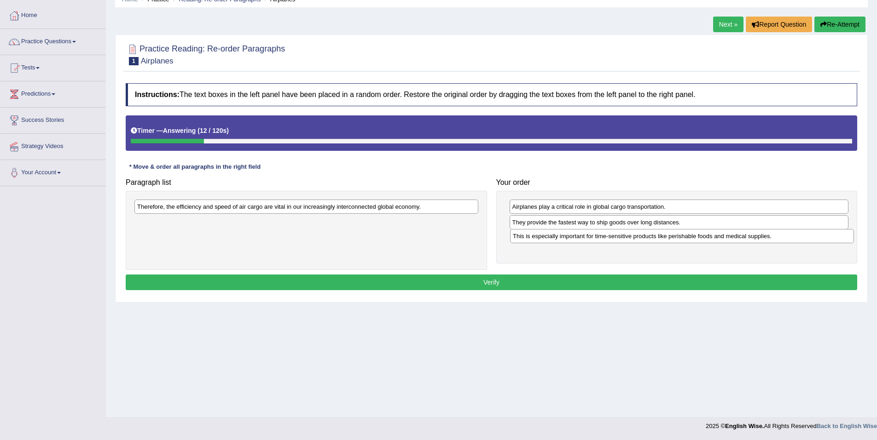
drag, startPoint x: 294, startPoint y: 225, endPoint x: 670, endPoint y: 239, distance: 375.8
click at [670, 239] on div "This is especially important for time-sensitive products like perishable foods …" at bounding box center [682, 236] width 344 height 14
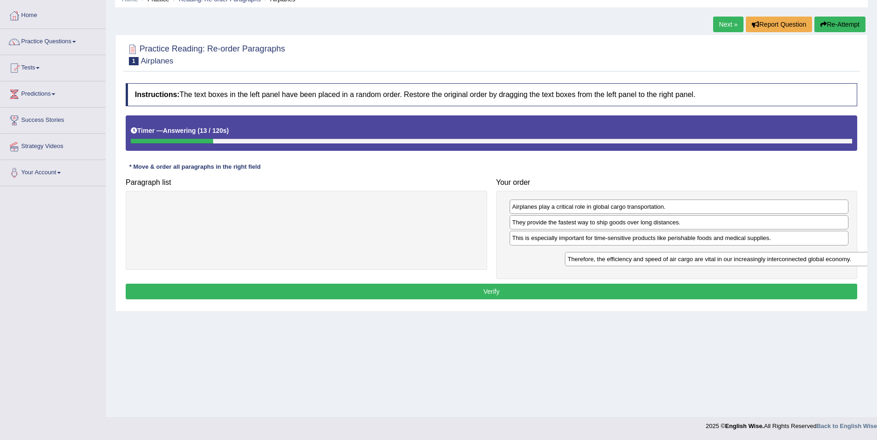
drag, startPoint x: 279, startPoint y: 207, endPoint x: 670, endPoint y: 255, distance: 393.3
click at [669, 255] on div "Therefore, the efficiency and speed of air cargo are vital in our increasingly …" at bounding box center [737, 259] width 344 height 14
click at [495, 292] on button "Verify" at bounding box center [491, 292] width 731 height 16
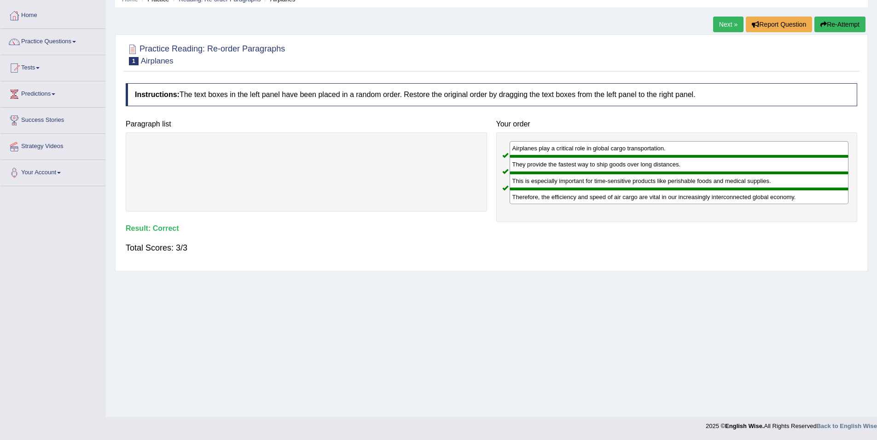
click at [728, 25] on link "Next »" at bounding box center [728, 25] width 30 height 16
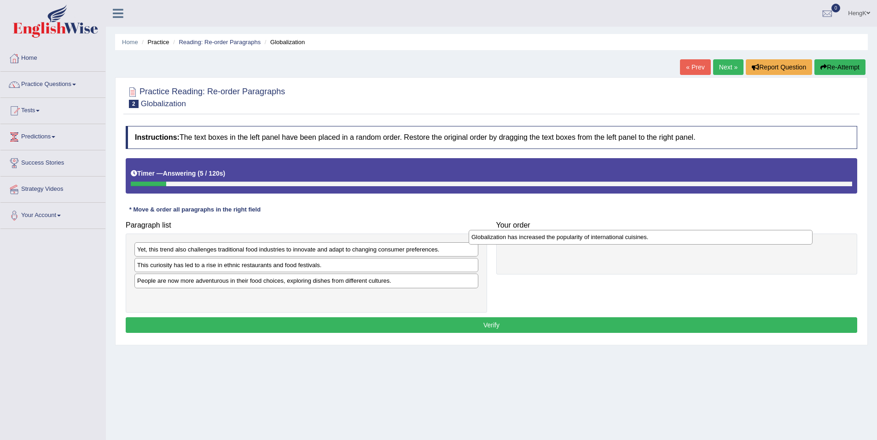
drag, startPoint x: 191, startPoint y: 283, endPoint x: 533, endPoint y: 239, distance: 344.3
click at [529, 239] on div "Globalization has increased the popularity of international cuisines." at bounding box center [641, 237] width 344 height 14
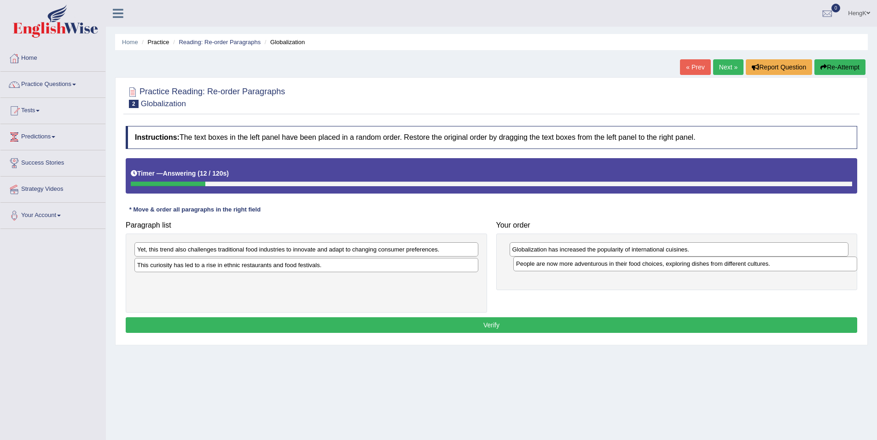
drag, startPoint x: 182, startPoint y: 285, endPoint x: 561, endPoint y: 268, distance: 379.1
click at [561, 268] on div "People are now more adventurous in their food choices, exploring dishes from di…" at bounding box center [685, 264] width 344 height 14
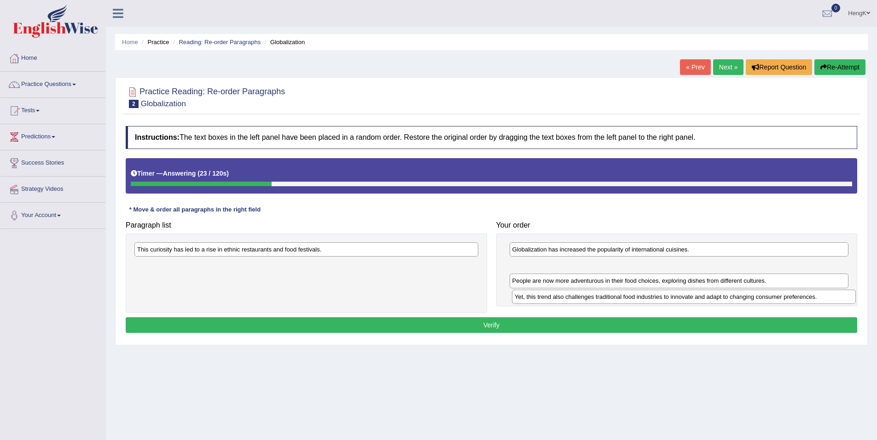
drag, startPoint x: 172, startPoint y: 250, endPoint x: 552, endPoint y: 299, distance: 383.2
click at [552, 299] on div "Yet, this trend also challenges traditional food industries to innovate and ada…" at bounding box center [684, 297] width 344 height 14
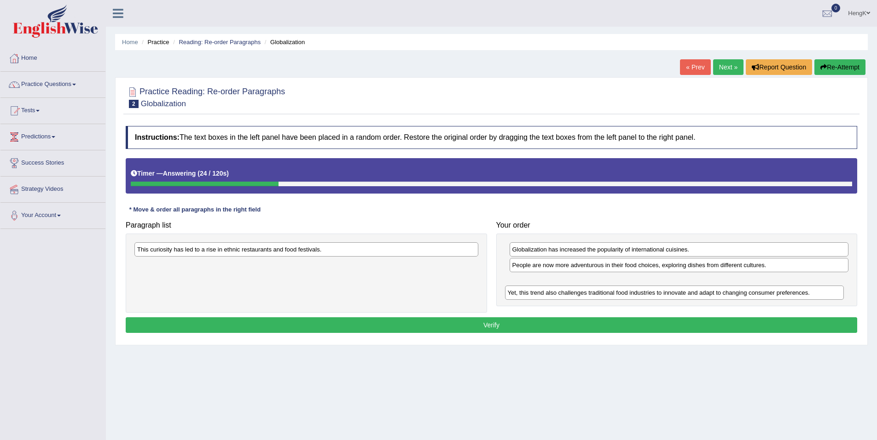
drag, startPoint x: 550, startPoint y: 270, endPoint x: 547, endPoint y: 295, distance: 25.0
click at [546, 295] on div "Yet, this trend also challenges traditional food industries to innovate and ada…" at bounding box center [674, 293] width 339 height 14
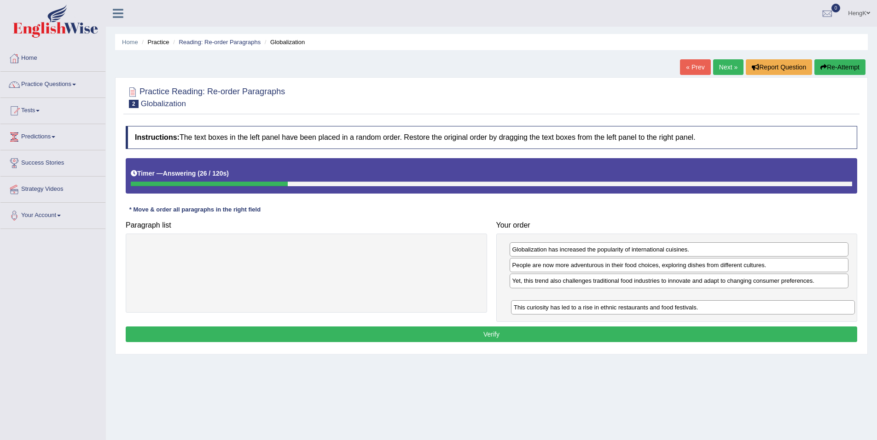
drag, startPoint x: 301, startPoint y: 251, endPoint x: 682, endPoint y: 303, distance: 384.1
click at [682, 303] on div "This curiosity has led to a rise in ethnic restaurants and food festivals." at bounding box center [683, 308] width 344 height 14
click at [486, 334] on button "Verify" at bounding box center [491, 335] width 731 height 16
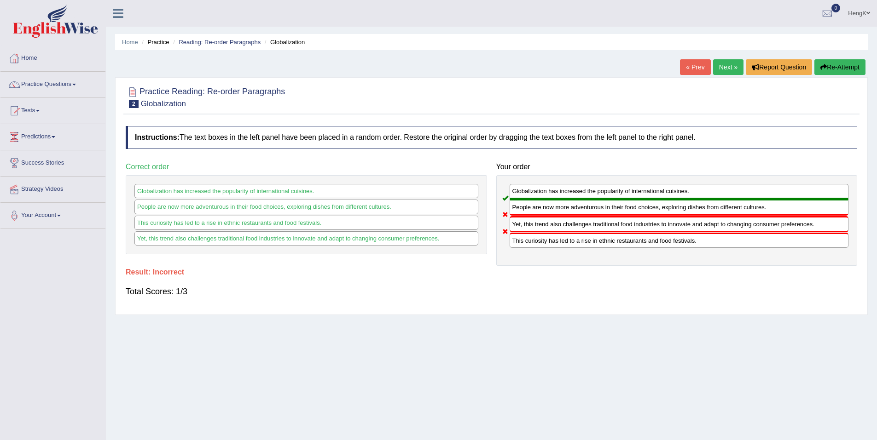
click at [732, 68] on link "Next »" at bounding box center [728, 67] width 30 height 16
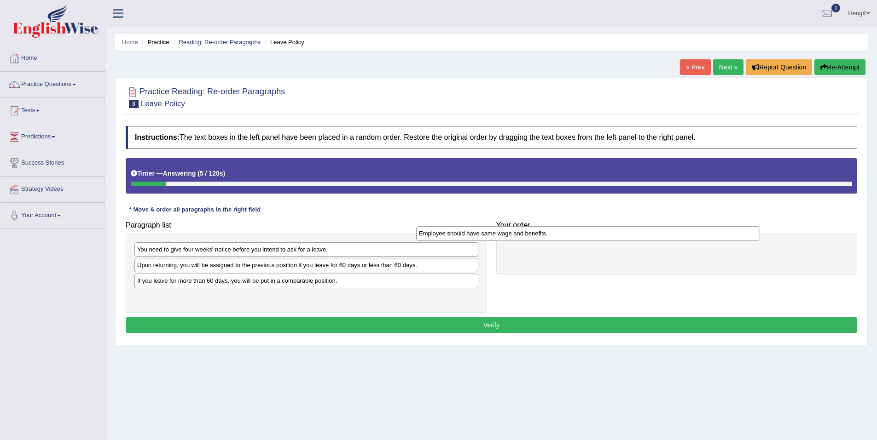
drag, startPoint x: 239, startPoint y: 286, endPoint x: 539, endPoint y: 248, distance: 302.5
click at [524, 241] on div "Employee should have same wage and benefits." at bounding box center [588, 233] width 344 height 14
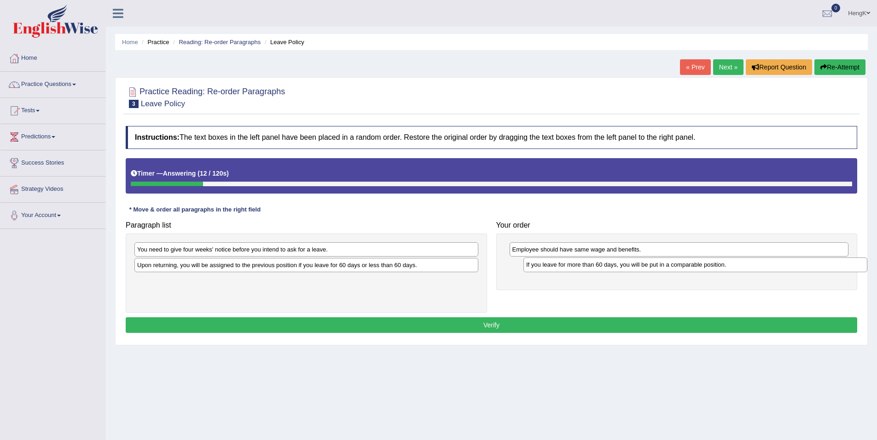
drag, startPoint x: 236, startPoint y: 286, endPoint x: 625, endPoint y: 270, distance: 389.2
click at [625, 270] on div "If you leave for more than 60 days, you will be put in a comparable position." at bounding box center [695, 265] width 344 height 14
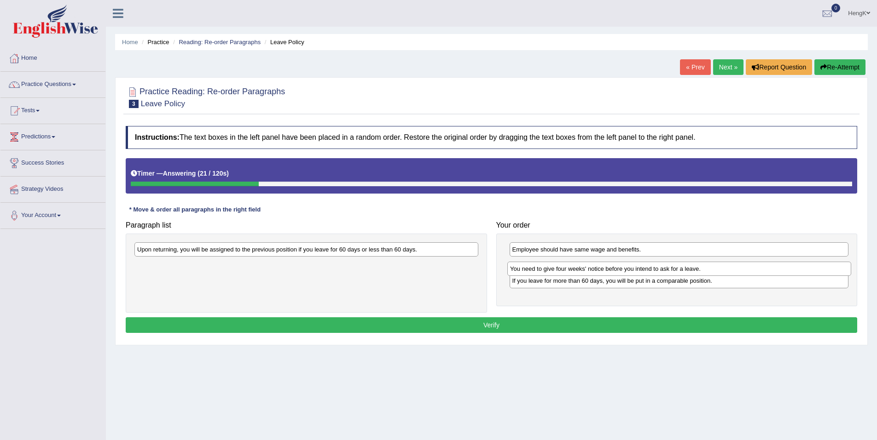
drag, startPoint x: 209, startPoint y: 252, endPoint x: 582, endPoint y: 272, distance: 373.3
click at [582, 272] on div "You need to give four weeks' notice before you intend to ask for a leave." at bounding box center [679, 269] width 344 height 14
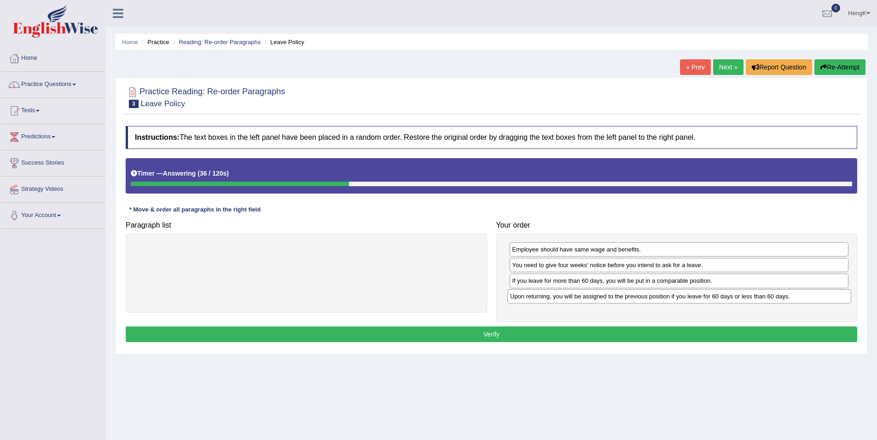
drag, startPoint x: 372, startPoint y: 254, endPoint x: 743, endPoint y: 300, distance: 373.8
click at [743, 300] on div "Upon returning, you will be assigned to the previous position if you leave for …" at bounding box center [679, 296] width 344 height 14
click at [492, 336] on button "Verify" at bounding box center [491, 335] width 731 height 16
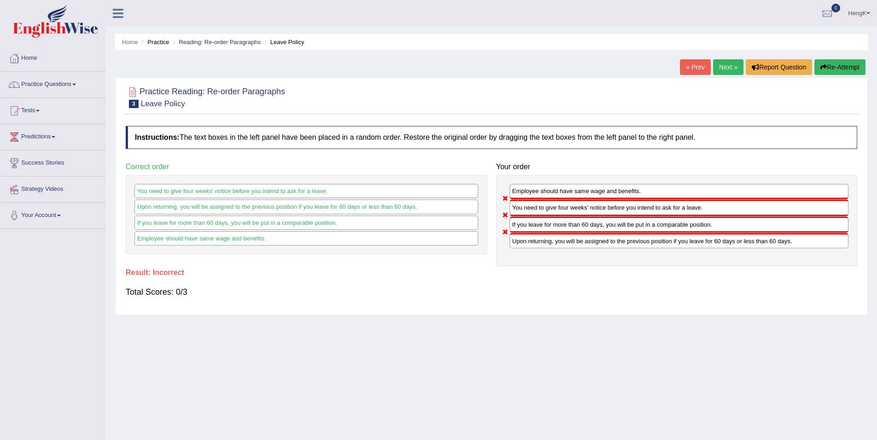
click at [844, 75] on button "Re-Attempt" at bounding box center [839, 67] width 51 height 16
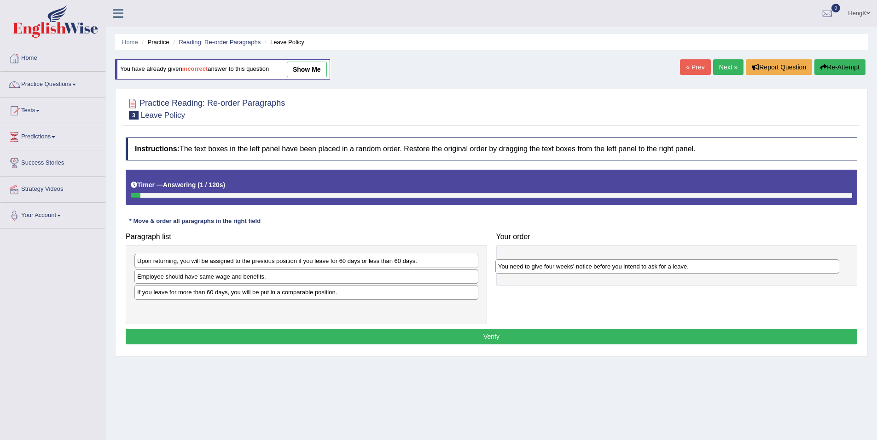
drag, startPoint x: 192, startPoint y: 262, endPoint x: 561, endPoint y: 270, distance: 369.2
click at [561, 270] on div "You need to give four weeks' notice before you intend to ask for a leave." at bounding box center [667, 267] width 344 height 14
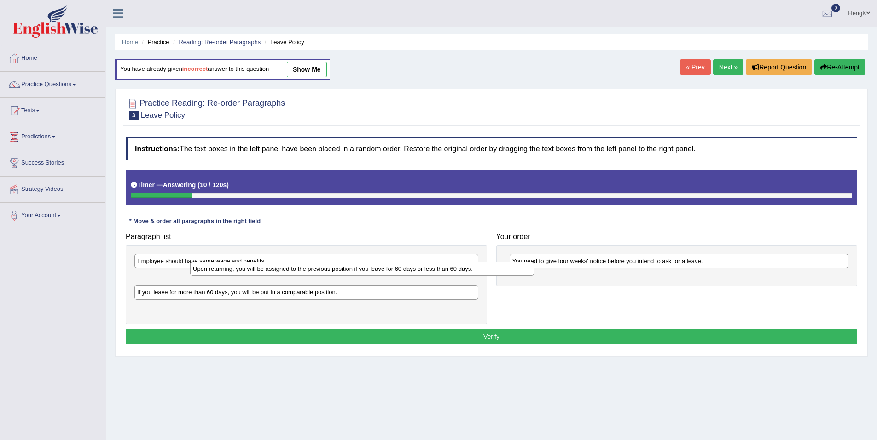
drag, startPoint x: 225, startPoint y: 262, endPoint x: 227, endPoint y: 267, distance: 5.1
click at [227, 267] on div "Upon returning, you will be assigned to the previous position if you leave for …" at bounding box center [362, 269] width 344 height 14
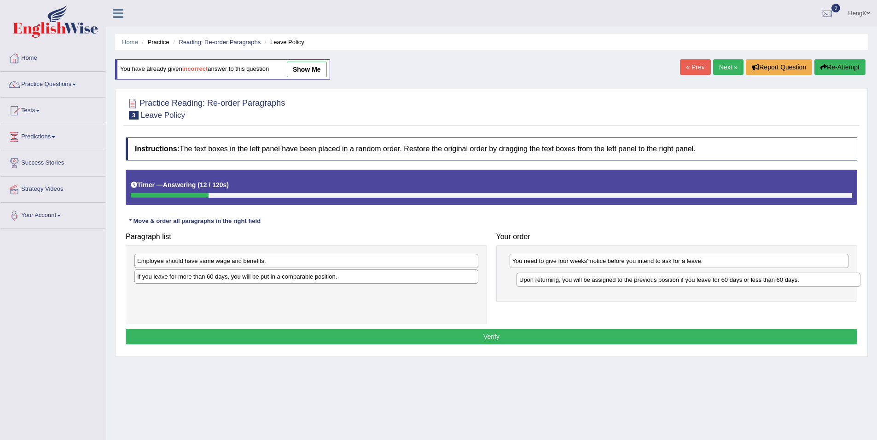
drag, startPoint x: 224, startPoint y: 279, endPoint x: 607, endPoint y: 278, distance: 383.4
click at [607, 278] on div "Upon returning, you will be assigned to the previous position if you leave for …" at bounding box center [688, 280] width 344 height 14
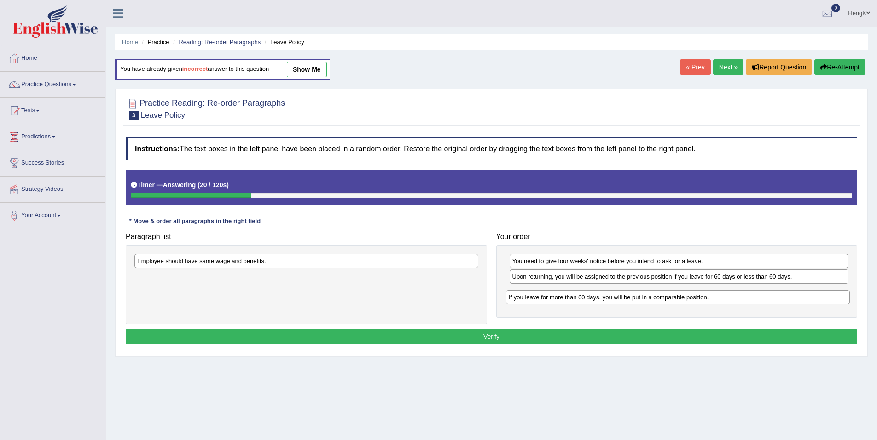
drag, startPoint x: 222, startPoint y: 278, endPoint x: 595, endPoint y: 295, distance: 372.8
click at [594, 296] on div "If you leave for more than 60 days, you will be put in a comparable position." at bounding box center [678, 297] width 344 height 14
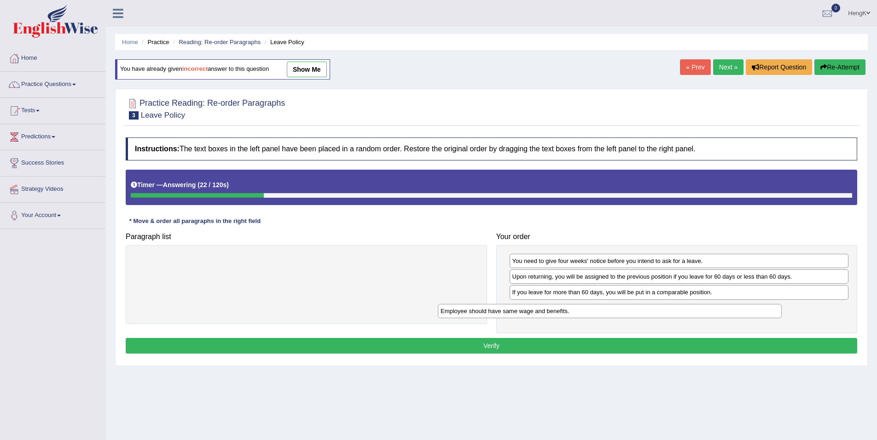
drag, startPoint x: 431, startPoint y: 265, endPoint x: 739, endPoint y: 314, distance: 311.3
click at [743, 312] on div "Employee should have same wage and benefits." at bounding box center [610, 311] width 344 height 14
click at [497, 344] on button "Verify" at bounding box center [491, 346] width 731 height 16
